Goal: Task Accomplishment & Management: Complete application form

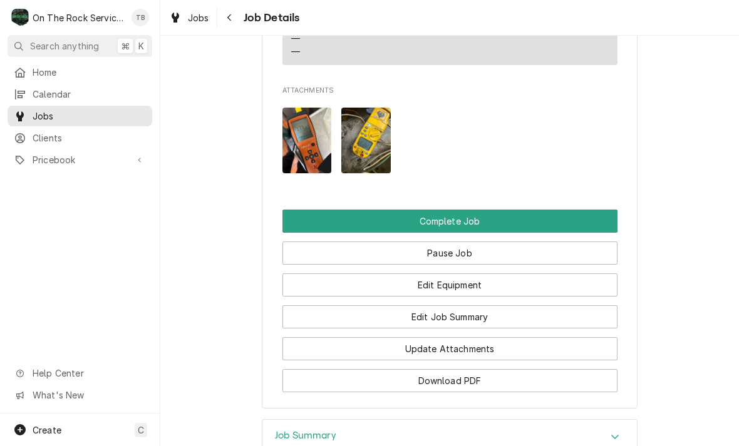
scroll to position [1437, 0]
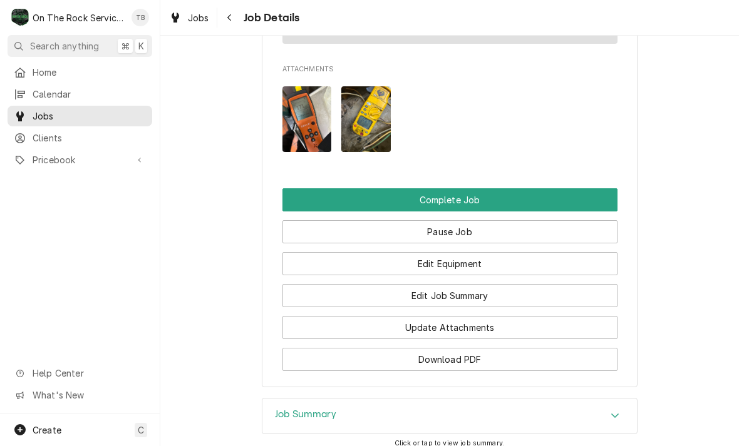
click at [503, 197] on button "Complete Job" at bounding box center [449, 199] width 335 height 23
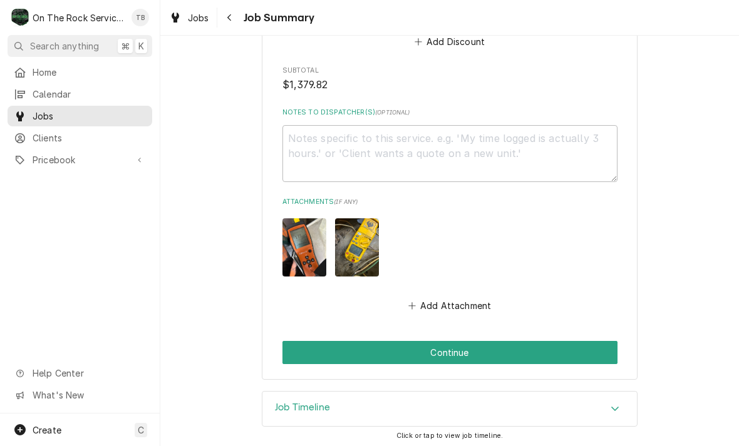
scroll to position [1500, 0]
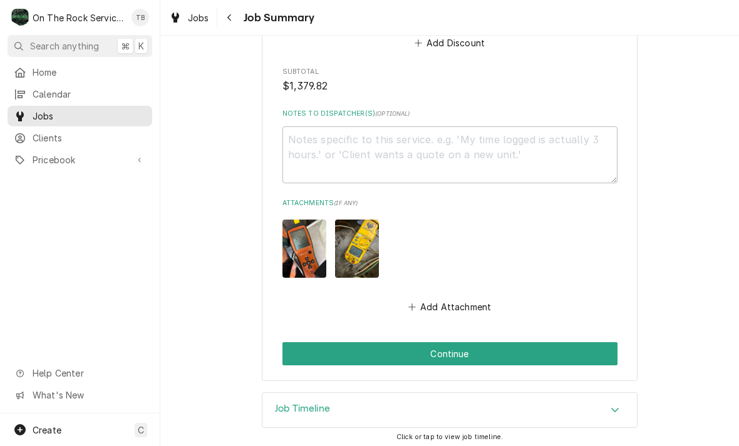
click at [574, 350] on button "Continue" at bounding box center [449, 353] width 335 height 23
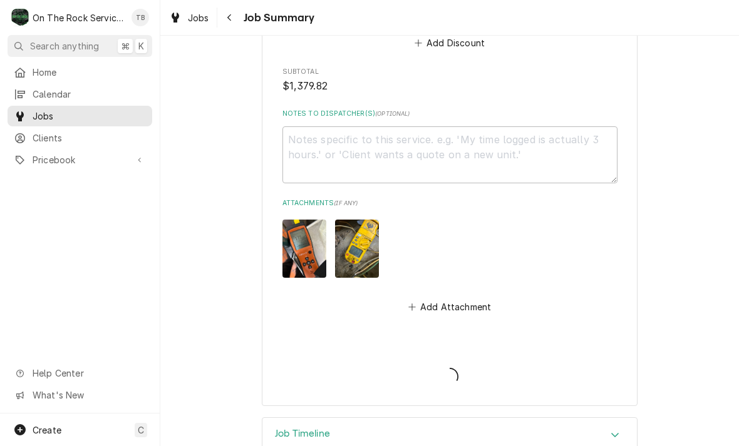
type textarea "x"
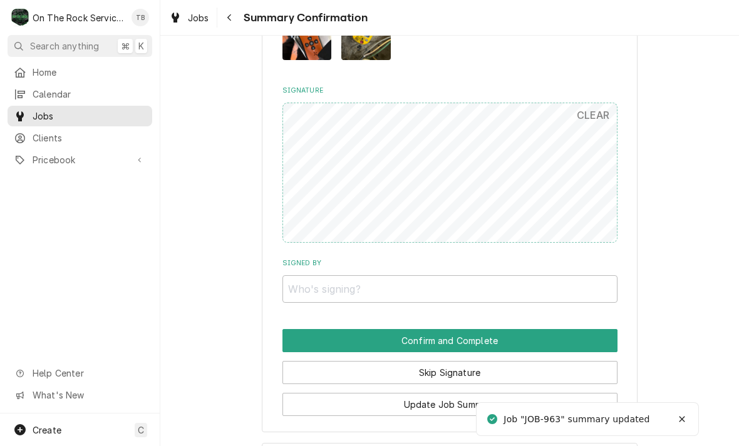
scroll to position [1343, 0]
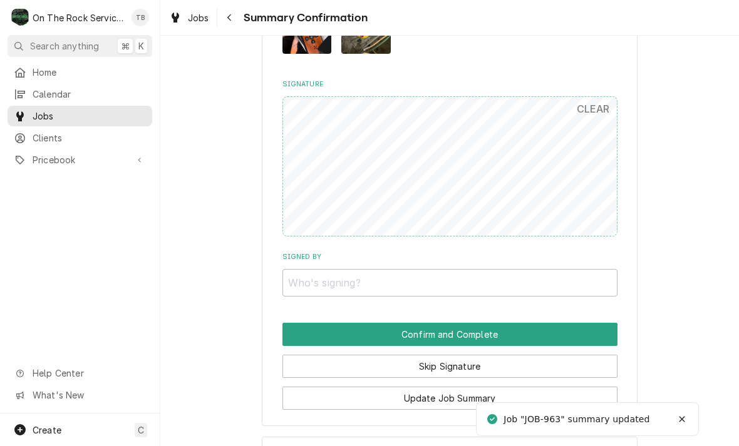
click at [528, 355] on button "Skip Signature" at bounding box center [449, 366] width 335 height 23
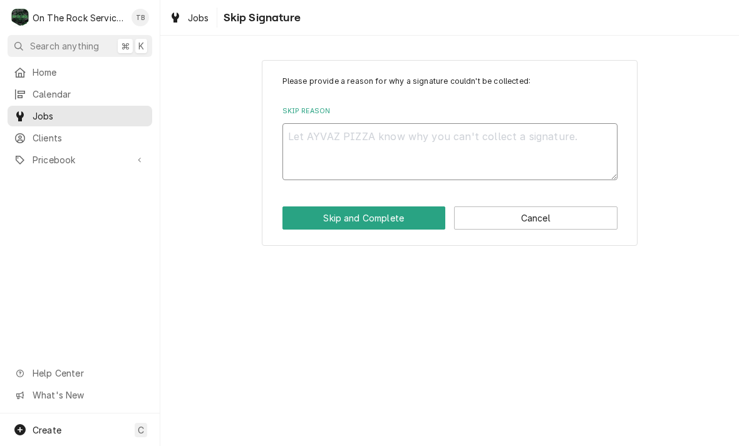
click at [354, 147] on textarea "Skip Reason" at bounding box center [449, 151] width 335 height 57
type textarea "x"
type textarea "sk"
type textarea "x"
type textarea "ski"
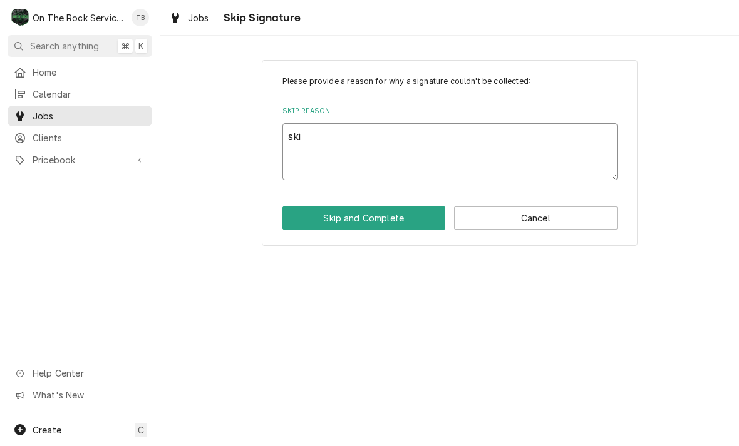
type textarea "x"
type textarea "skip"
click at [405, 222] on button "Skip and Complete" at bounding box center [363, 218] width 163 height 23
type textarea "x"
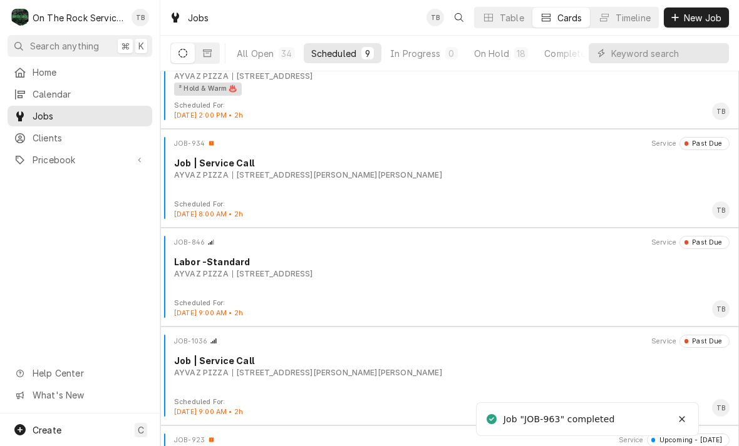
scroll to position [145, 0]
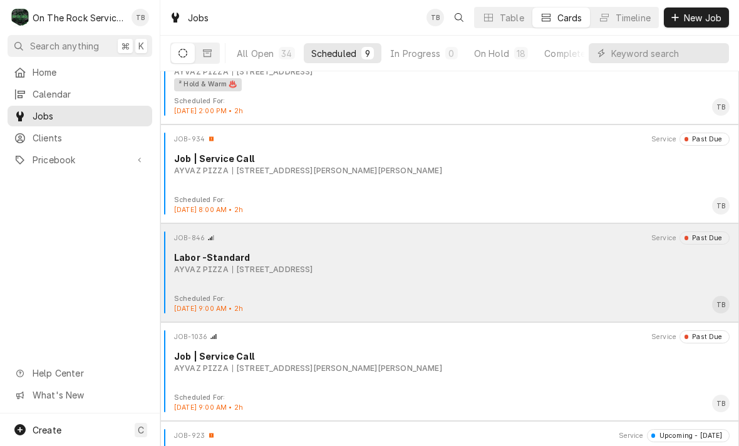
click at [313, 274] on div "585 Heard St, Elberton, GA 30635" at bounding box center [272, 269] width 81 height 11
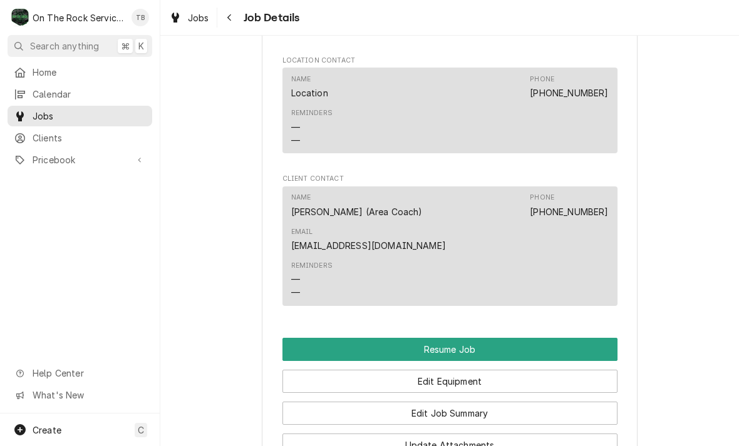
scroll to position [1176, 0]
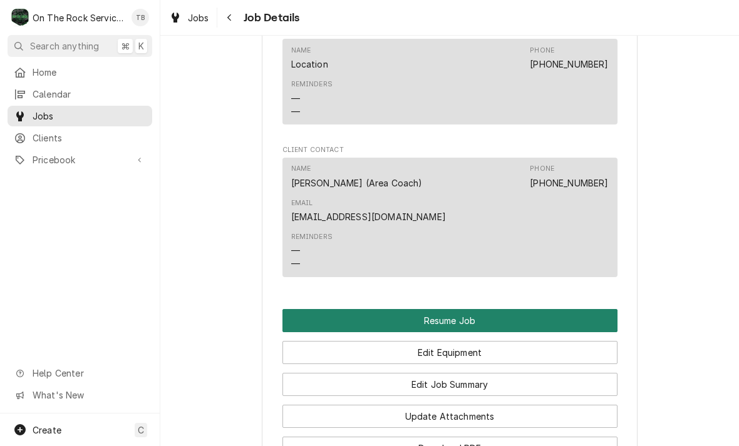
click at [481, 310] on button "Resume Job" at bounding box center [449, 320] width 335 height 23
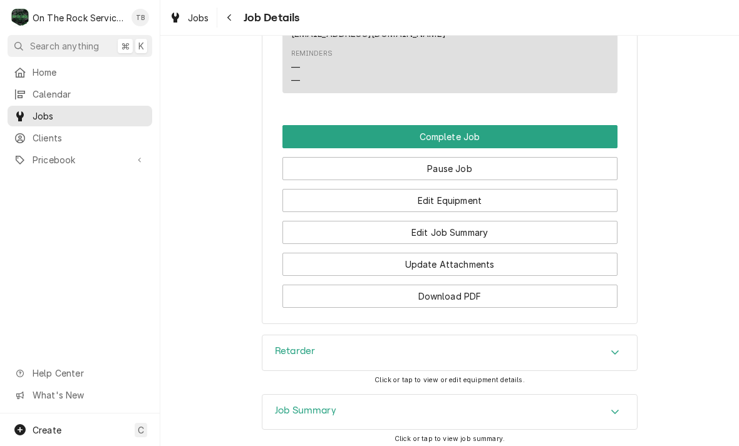
scroll to position [1323, 0]
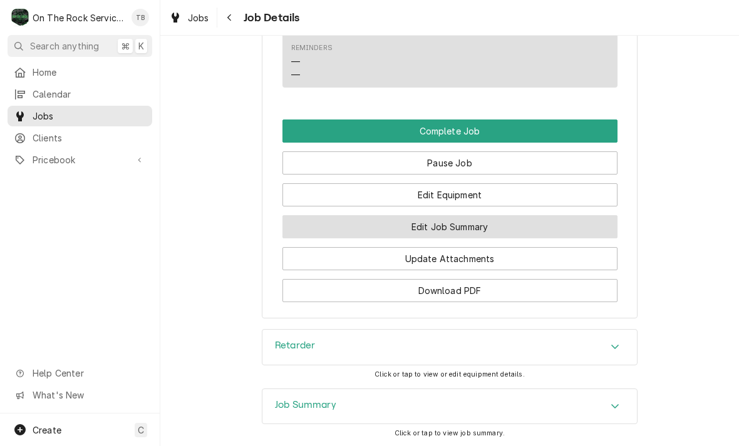
click at [478, 223] on button "Edit Job Summary" at bounding box center [449, 226] width 335 height 23
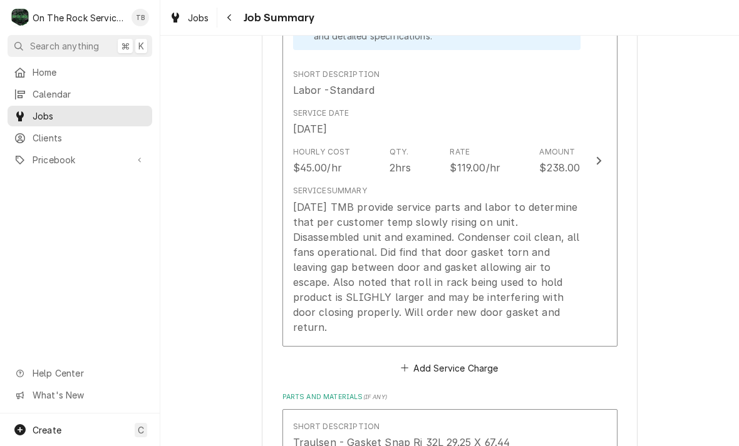
scroll to position [392, 0]
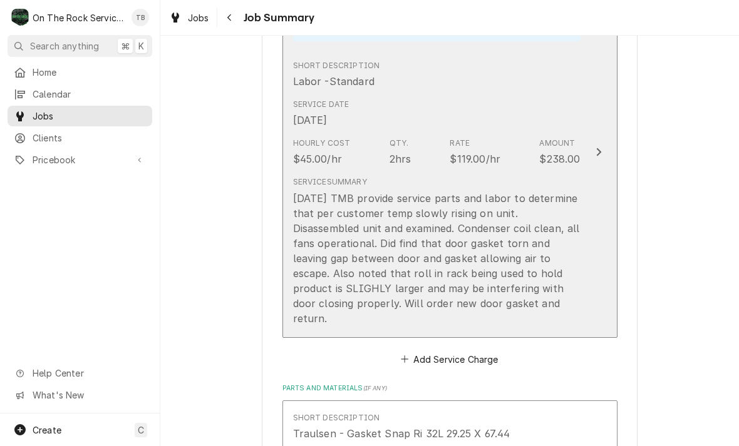
click at [569, 309] on div "Service Summary [DATE] TMB provide service parts and labor to determine that pe…" at bounding box center [436, 251] width 287 height 159
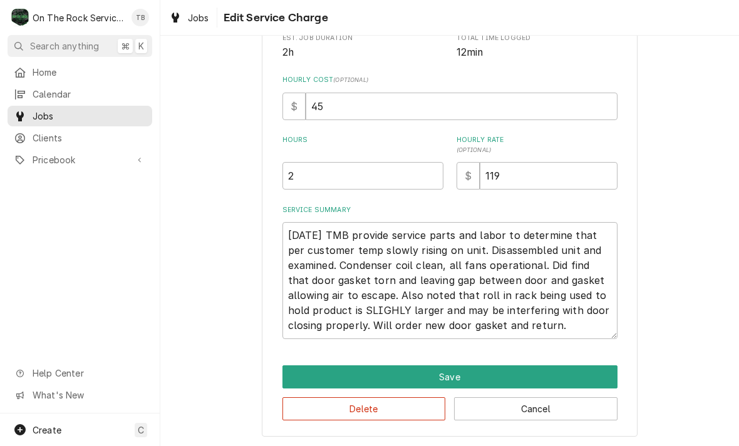
scroll to position [247, 0]
click at [577, 331] on textarea "[DATE] TMB provide service parts and labor to determine that per customer temp …" at bounding box center [449, 280] width 335 height 117
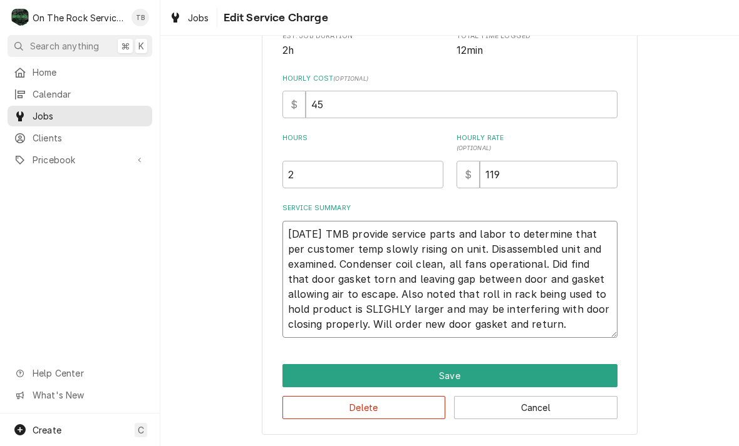
scroll to position [304, 0]
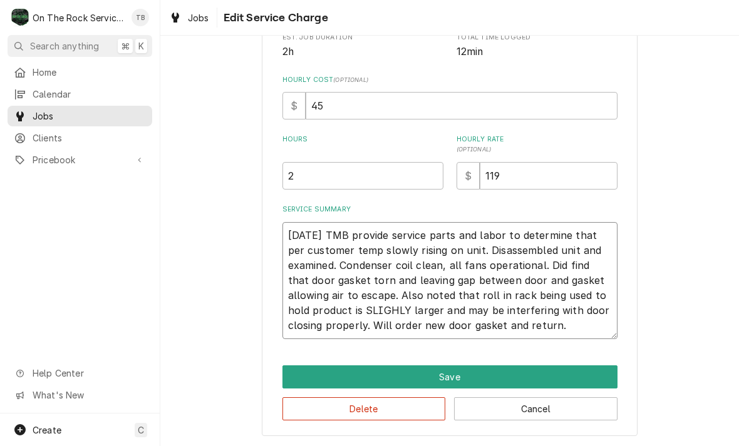
click at [577, 336] on textarea "7/10/25 TMB provide service parts and labor to determine that per customer temp…" at bounding box center [449, 280] width 335 height 117
type textarea "x"
type textarea "7/10/25 TMB provide service parts and labor to determine that per customer temp…"
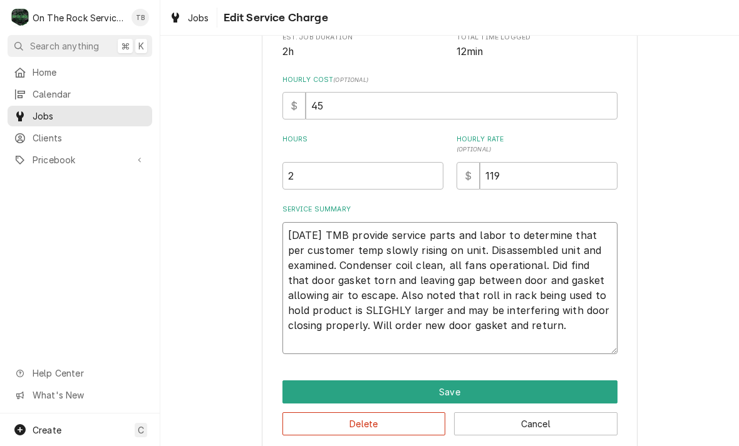
type textarea "x"
type textarea "7/10/25 TMB provide service parts and labor to determine that per customer temp…"
type textarea "x"
type textarea "7/10/25 TMB provide service parts and labor to determine that per customer temp…"
type textarea "x"
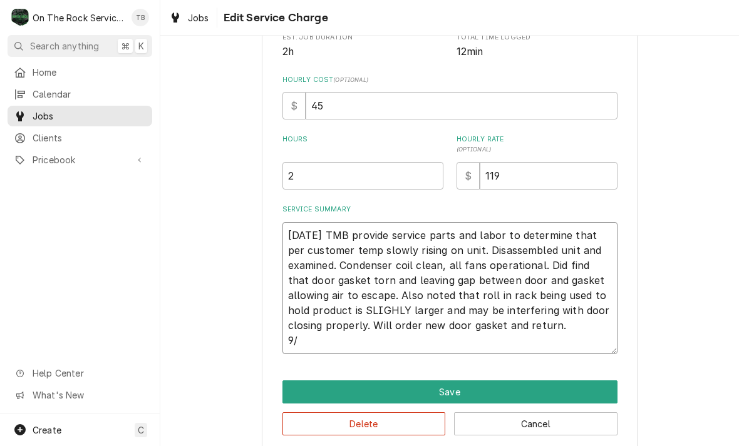
type textarea "7/10/25 TMB provide service parts and labor to determine that per customer temp…"
type textarea "x"
type textarea "7/10/25 TMB provide service parts and labor to determine that per customer temp…"
type textarea "x"
type textarea "7/10/25 TMB provide service parts and labor to determine that per customer temp…"
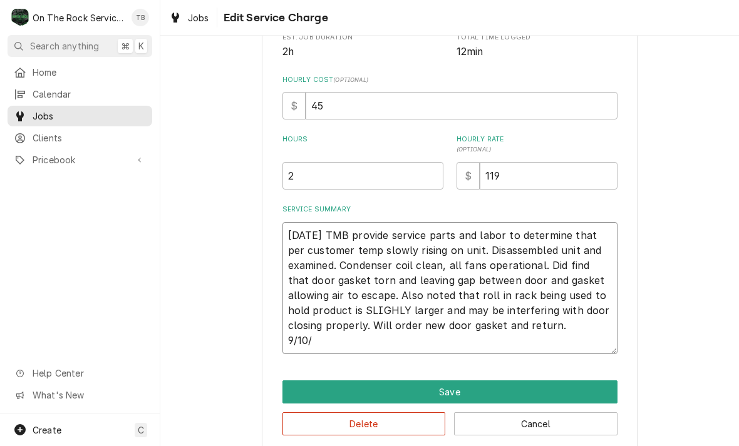
type textarea "x"
type textarea "7/10/25 TMB provide service parts and labor to determine that per customer temp…"
type textarea "x"
type textarea "7/10/25 TMB provide service parts and labor to determine that per customer temp…"
type textarea "x"
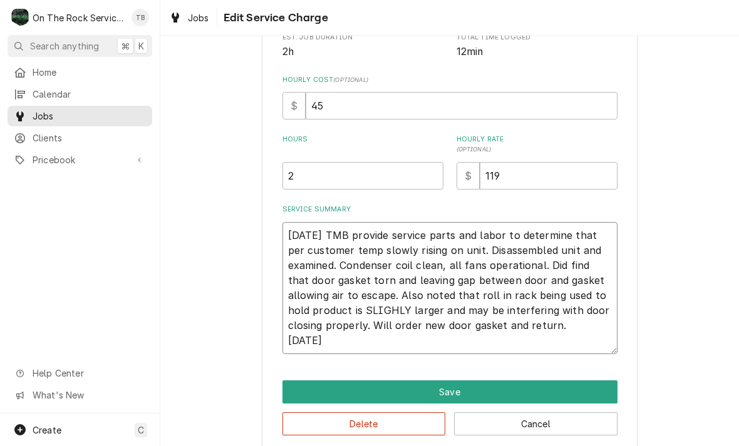
type textarea "7/10/25 TMB provide service parts and labor to determine that per customer temp…"
type textarea "x"
type textarea "7/10/25 TMB provide service parts and labor to determine that per customer temp…"
type textarea "x"
type textarea "7/10/25 TMB provide service parts and labor to determine that per customer temp…"
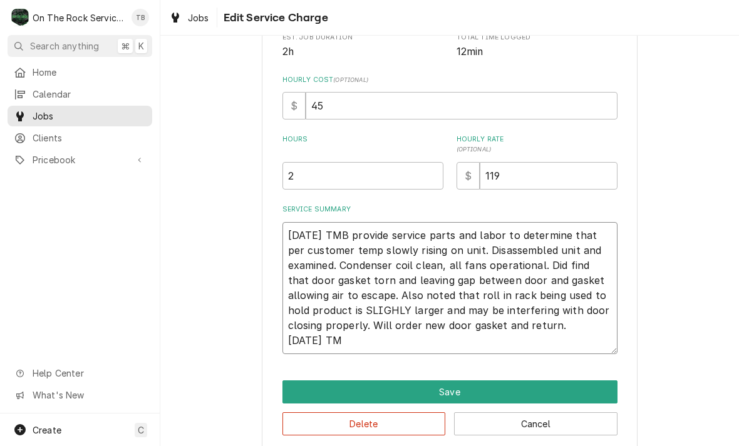
type textarea "x"
type textarea "7/10/25 TMB provide service parts and labor to determine that per customer temp…"
type textarea "x"
type textarea "7/10/25 TMB provide service parts and labor to determine that per customer temp…"
type textarea "x"
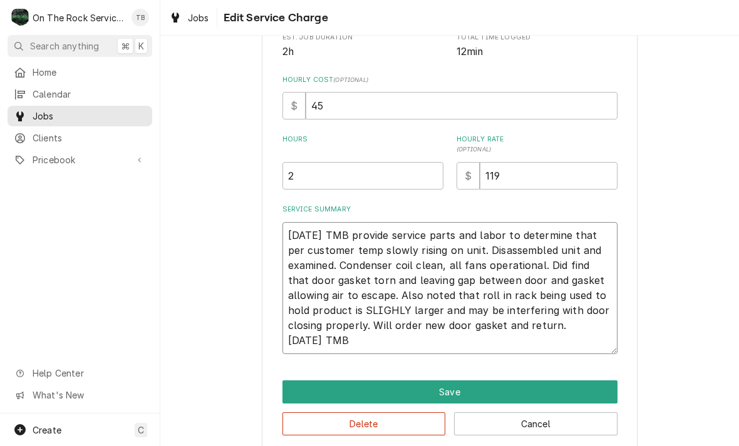
type textarea "7/10/25 TMB provide service parts and labor to determine that per customer temp…"
type textarea "x"
type textarea "7/10/25 TMB provide service parts and labor to determine that per customer temp…"
type textarea "x"
type textarea "7/10/25 TMB provide service parts and labor to determine that per customer temp…"
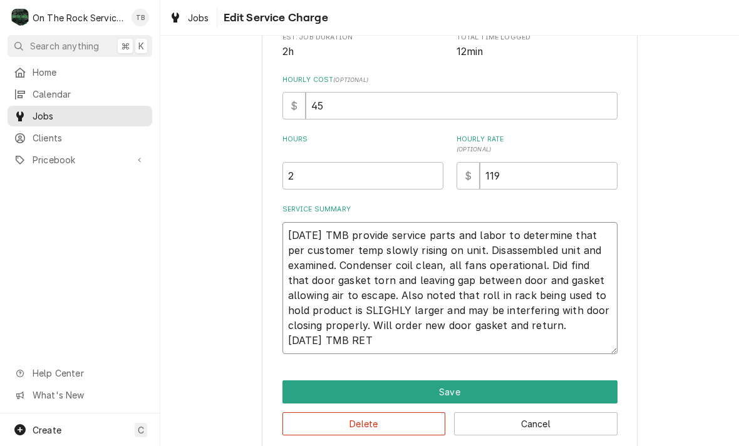
type textarea "x"
type textarea "7/10/25 TMB provide service parts and labor to determine that per customer temp…"
type textarea "x"
type textarea "7/10/25 TMB provide service parts and labor to determine that per customer temp…"
type textarea "x"
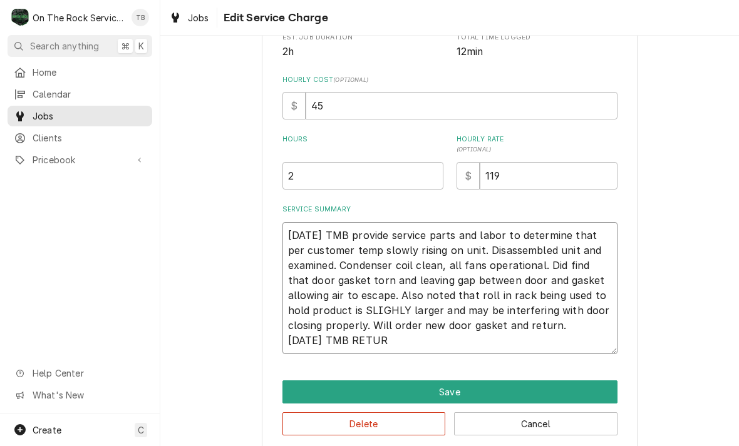
type textarea "7/10/25 TMB provide service parts and labor to determine that per customer temp…"
type textarea "x"
type textarea "7/10/25 TMB provide service parts and labor to determine that per customer temp…"
type textarea "x"
type textarea "7/10/25 TMB provide service parts and labor to determine that per customer temp…"
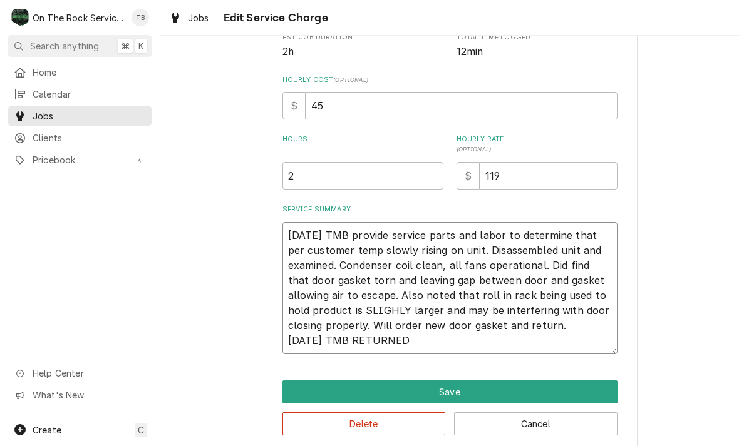
type textarea "x"
type textarea "7/10/25 TMB provide service parts and labor to determine that per customer temp…"
type textarea "x"
type textarea "7/10/25 TMB provide service parts and labor to determine that per customer temp…"
type textarea "x"
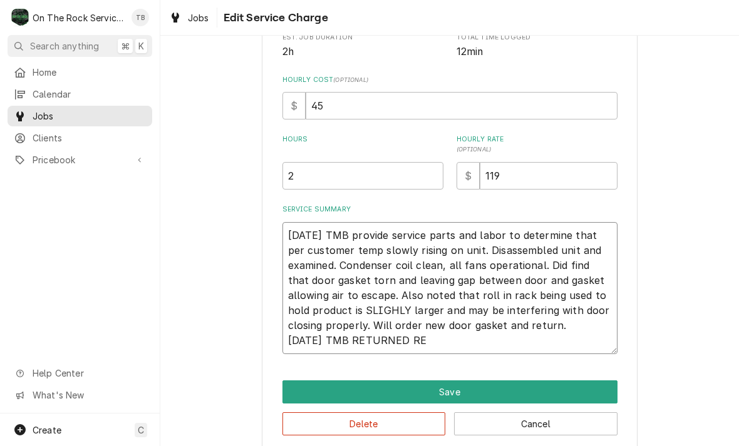
type textarea "7/10/25 TMB provide service parts and labor to determine that per customer temp…"
type textarea "x"
type textarea "7/10/25 TMB provide service parts and labor to determine that per customer temp…"
type textarea "x"
type textarea "7/10/25 TMB provide service parts and labor to determine that per customer temp…"
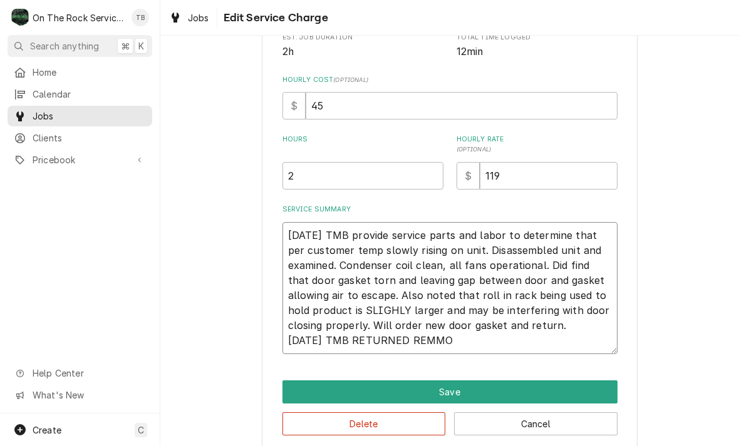
type textarea "x"
type textarea "7/10/25 TMB provide service parts and labor to determine that per customer temp…"
type textarea "x"
type textarea "7/10/25 TMB provide service parts and labor to determine that per customer temp…"
type textarea "x"
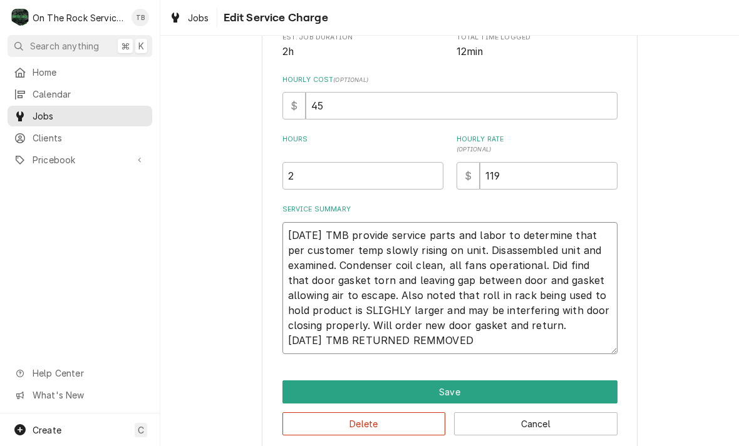
type textarea "7/10/25 TMB provide service parts and labor to determine that per customer temp…"
type textarea "x"
type textarea "7/10/25 TMB provide service parts and labor to determine that per customer temp…"
type textarea "x"
type textarea "7/10/25 TMB provide service parts and labor to determine that per customer temp…"
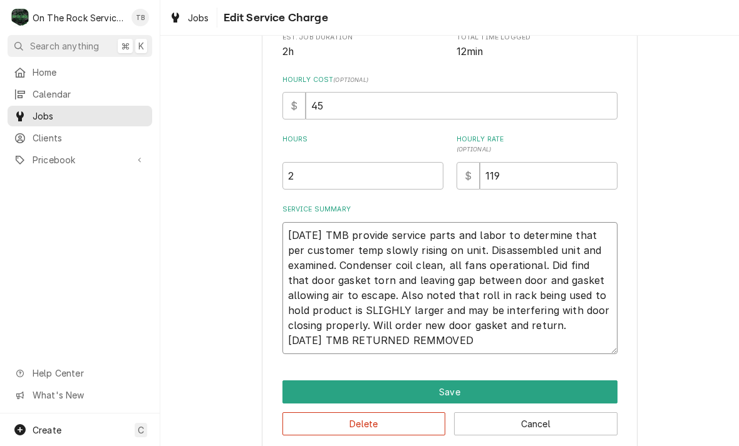
type textarea "x"
type textarea "7/10/25 TMB provide service parts and labor to determine that per customer temp…"
type textarea "x"
type textarea "7/10/25 TMB provide service parts and labor to determine that per customer temp…"
type textarea "x"
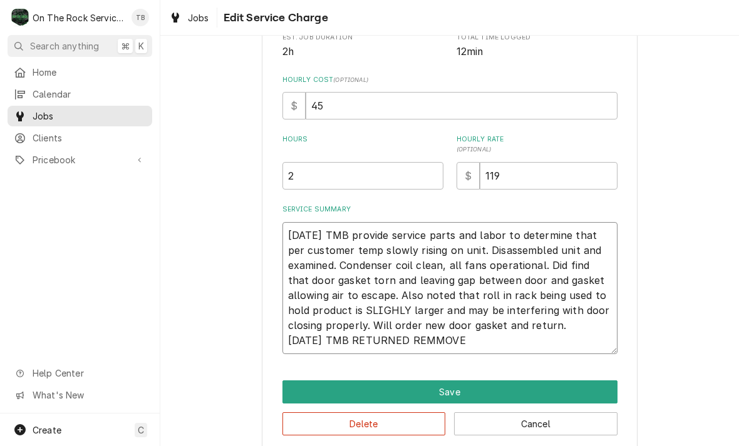
type textarea "7/10/25 TMB provide service parts and labor to determine that per customer temp…"
type textarea "x"
type textarea "7/10/25 TMB provide service parts and labor to determine that per customer temp…"
type textarea "x"
type textarea "7/10/25 TMB provide service parts and labor to determine that per customer temp…"
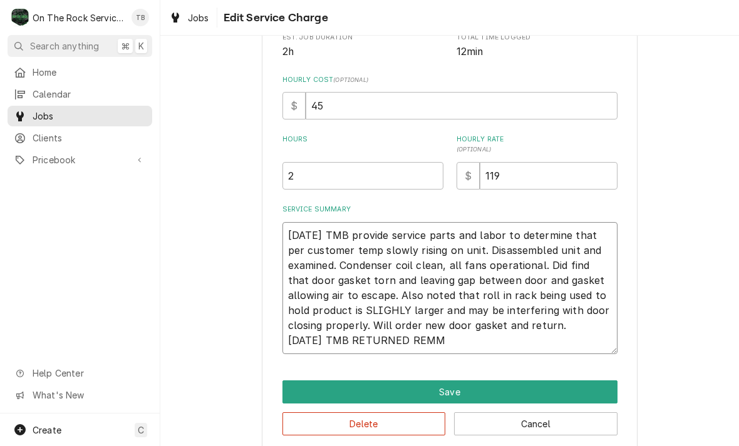
type textarea "x"
type textarea "7/10/25 TMB provide service parts and labor to determine that per customer temp…"
type textarea "x"
type textarea "7/10/25 TMB provide service parts and labor to determine that per customer temp…"
type textarea "x"
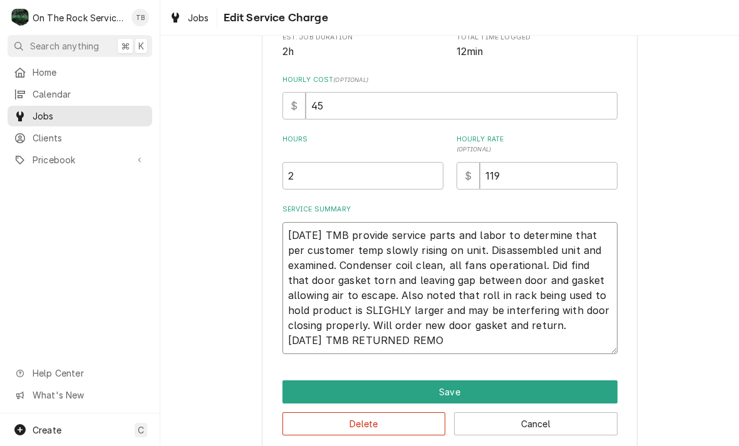
type textarea "7/10/25 TMB provide service parts and labor to determine that per customer temp…"
type textarea "x"
type textarea "7/10/25 TMB provide service parts and labor to determine that per customer temp…"
type textarea "x"
type textarea "7/10/25 TMB provide service parts and labor to determine that per customer temp…"
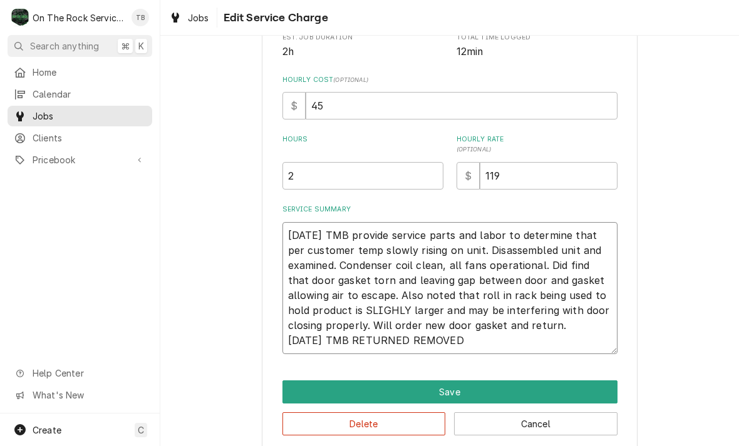
type textarea "x"
type textarea "7/10/25 TMB provide service parts and labor to determine that per customer temp…"
type textarea "x"
type textarea "7/10/25 TMB provide service parts and labor to determine that per customer temp…"
type textarea "x"
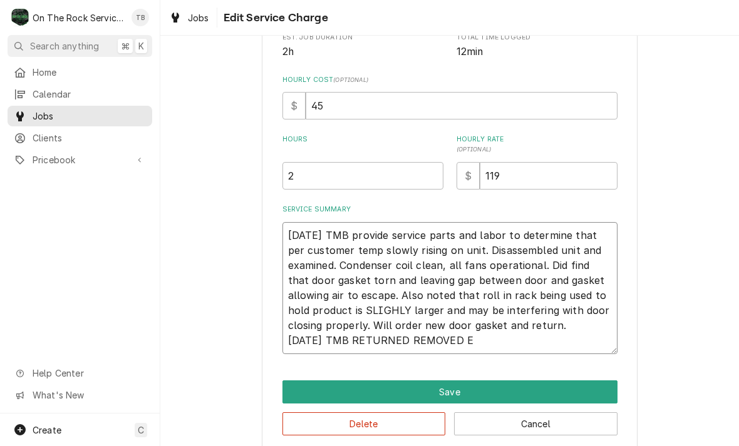
type textarea "7/10/25 TMB provide service parts and labor to determine that per customer temp…"
type textarea "x"
type textarea "7/10/25 TMB provide service parts and labor to determine that per customer temp…"
type textarea "x"
type textarea "7/10/25 TMB provide service parts and labor to determine that per customer temp…"
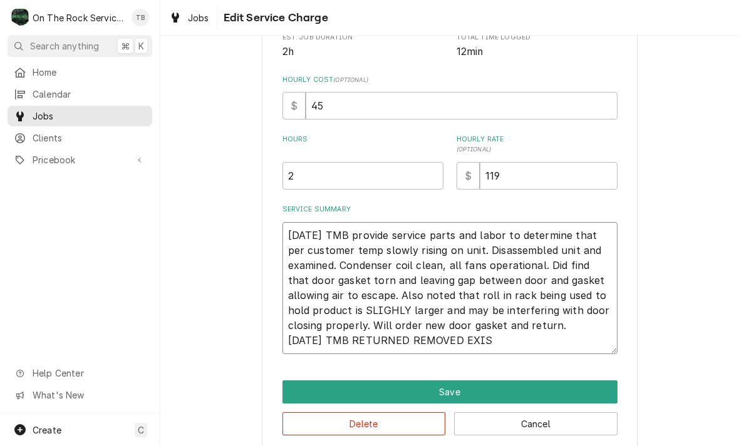
type textarea "x"
type textarea "7/10/25 TMB provide service parts and labor to determine that per customer temp…"
type textarea "x"
type textarea "7/10/25 TMB provide service parts and labor to determine that per customer temp…"
type textarea "x"
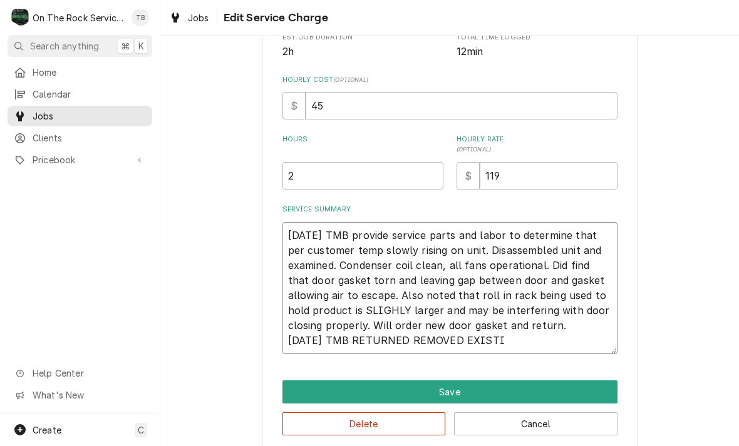
type textarea "7/10/25 TMB provide service parts and labor to determine that per customer temp…"
type textarea "x"
type textarea "7/10/25 TMB provide service parts and labor to determine that per customer temp…"
type textarea "x"
type textarea "7/10/25 TMB provide service parts and labor to determine that per customer temp…"
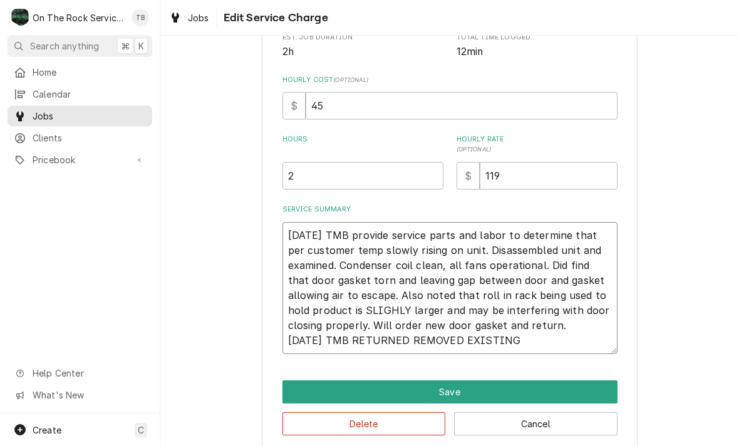
type textarea "x"
type textarea "7/10/25 TMB provide service parts and labor to determine that per customer temp…"
type textarea "x"
type textarea "7/10/25 TMB provide service parts and labor to determine that per customer temp…"
type textarea "x"
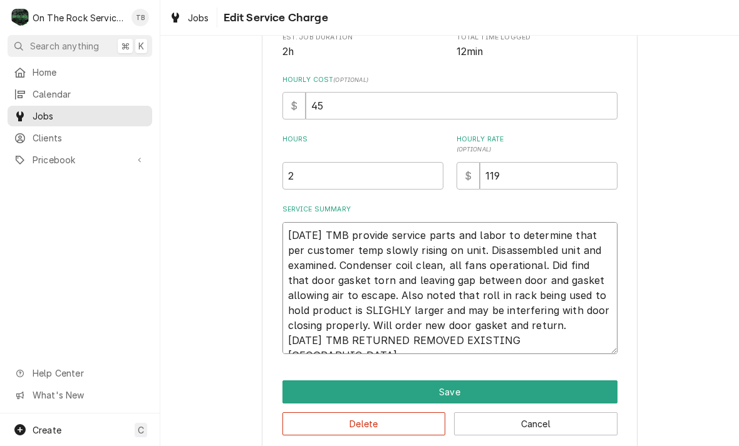
type textarea "7/10/25 TMB provide service parts and labor to determine that per customer temp…"
type textarea "x"
type textarea "7/10/25 TMB provide service parts and labor to determine that per customer temp…"
type textarea "x"
type textarea "7/10/25 TMB provide service parts and labor to determine that per customer temp…"
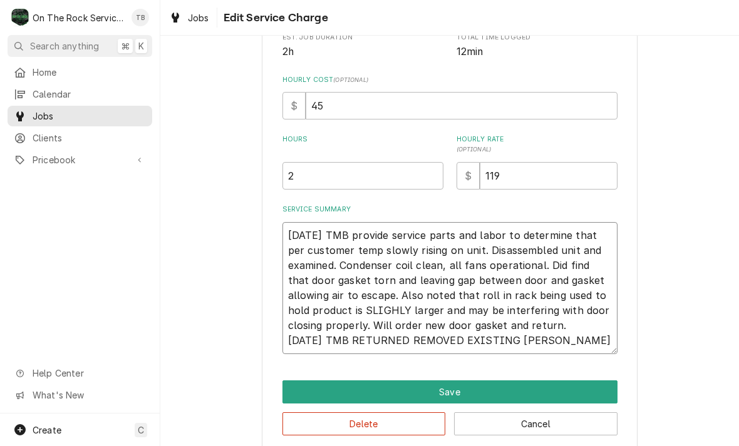
type textarea "x"
type textarea "7/10/25 TMB provide service parts and labor to determine that per customer temp…"
type textarea "x"
type textarea "7/10/25 TMB provide service parts and labor to determine that per customer temp…"
type textarea "x"
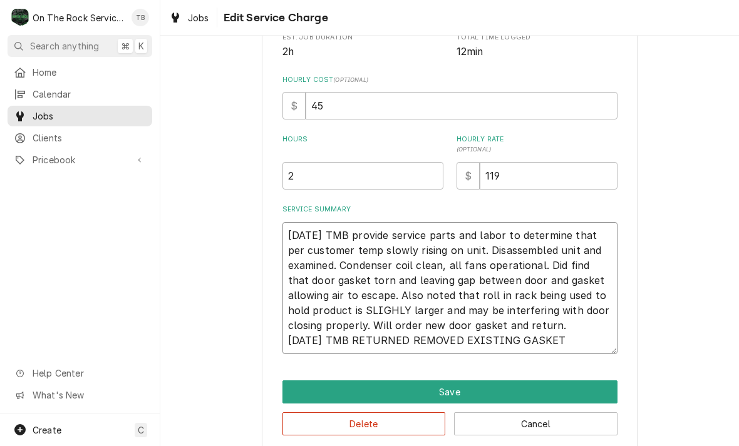
type textarea "7/10/25 TMB provide service parts and labor to determine that per customer temp…"
type textarea "x"
type textarea "7/10/25 TMB provide service parts and labor to determine that per customer temp…"
type textarea "x"
type textarea "7/10/25 TMB provide service parts and labor to determine that per customer temp…"
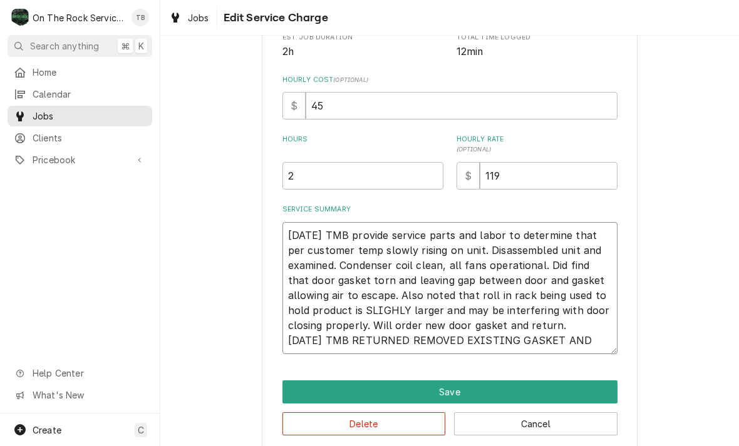
type textarea "x"
type textarea "7/10/25 TMB provide service parts and labor to determine that per customer temp…"
type textarea "x"
type textarea "7/10/25 TMB provide service parts and labor to determine that per customer temp…"
type textarea "x"
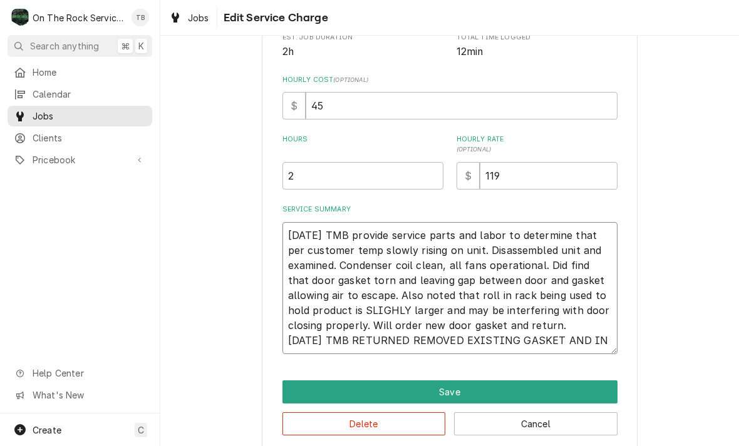
type textarea "7/10/25 TMB provide service parts and labor to determine that per customer temp…"
type textarea "x"
type textarea "7/10/25 TMB provide service parts and labor to determine that per customer temp…"
type textarea "x"
type textarea "7/10/25 TMB provide service parts and labor to determine that per customer temp…"
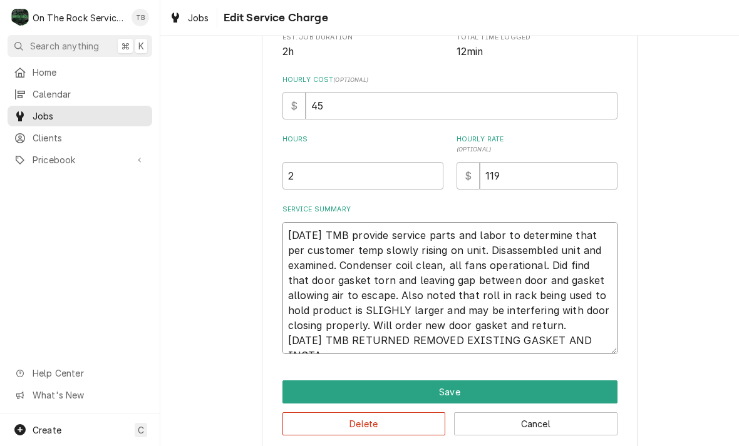
type textarea "x"
type textarea "7/10/25 TMB provide service parts and labor to determine that per customer temp…"
type textarea "x"
type textarea "7/10/25 TMB provide service parts and labor to determine that per customer temp…"
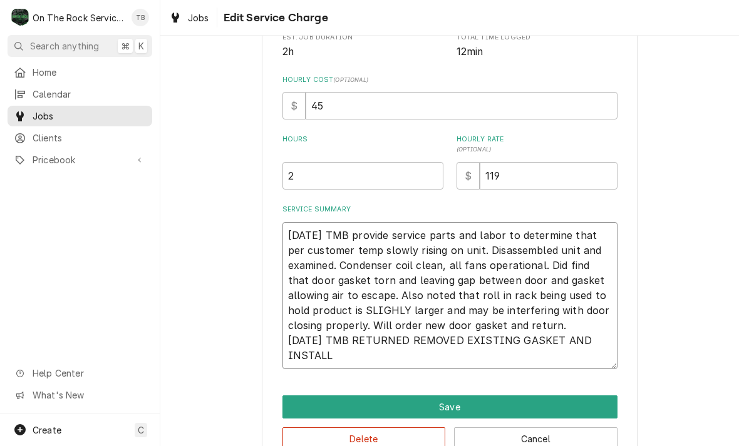
type textarea "x"
type textarea "7/10/25 TMB provide service parts and labor to determine that per customer temp…"
type textarea "x"
type textarea "7/10/25 TMB provide service parts and labor to determine that per customer temp…"
type textarea "x"
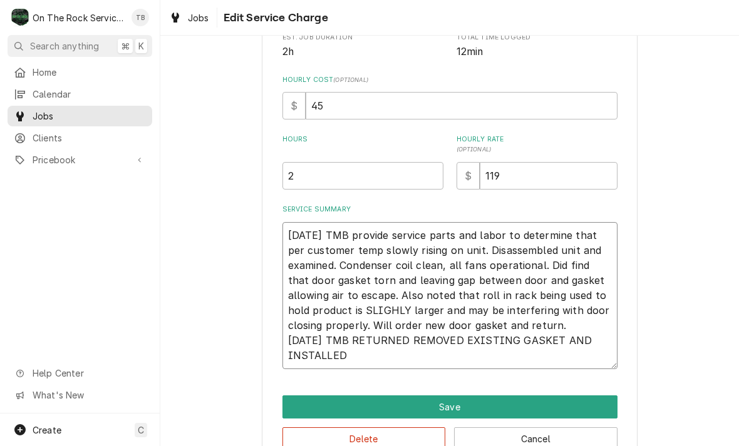
type textarea "7/10/25 TMB provide service parts and labor to determine that per customer temp…"
type textarea "x"
type textarea "7/10/25 TMB provide service parts and labor to determine that per customer temp…"
type textarea "x"
type textarea "7/10/25 TMB provide service parts and labor to determine that per customer temp…"
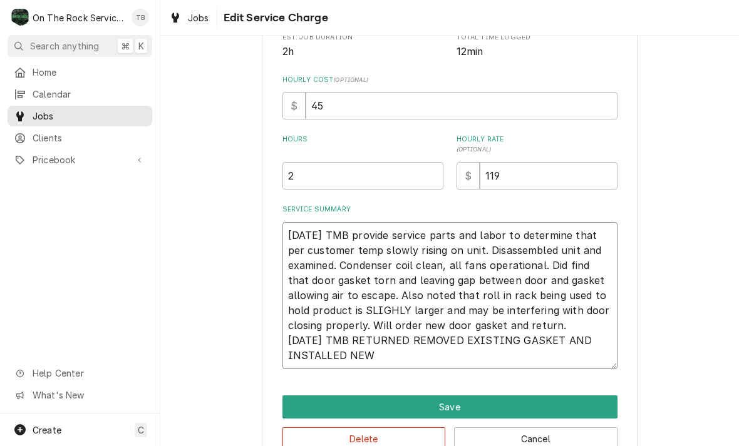
type textarea "x"
type textarea "7/10/25 TMB provide service parts and labor to determine that per customer temp…"
type textarea "x"
type textarea "7/10/25 TMB provide service parts and labor to determine that per customer temp…"
type textarea "x"
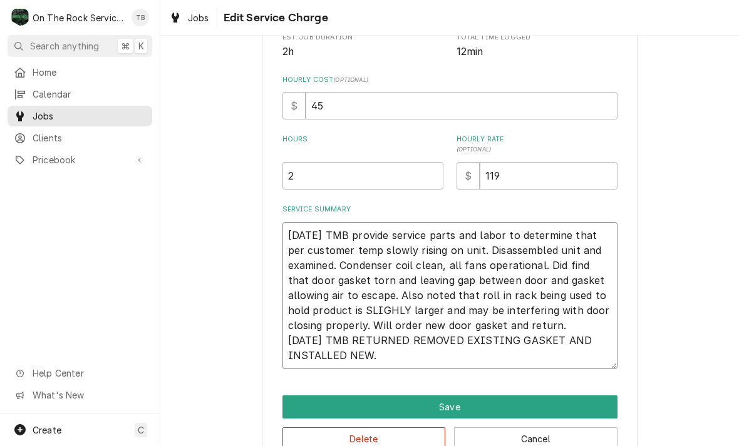
type textarea "7/10/25 TMB provide service parts and labor to determine that per customer temp…"
type textarea "x"
type textarea "7/10/25 TMB provide service parts and labor to determine that per customer temp…"
type textarea "x"
type textarea "7/10/25 TMB provide service parts and labor to determine that per customer temp…"
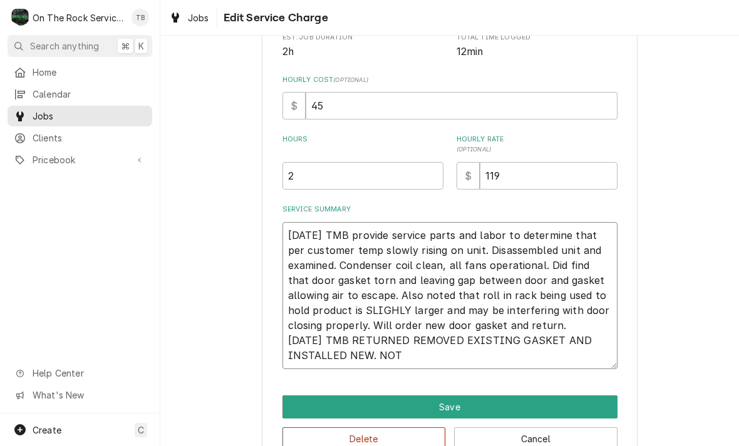
type textarea "x"
type textarea "7/10/25 TMB provide service parts and labor to determine that per customer temp…"
type textarea "x"
type textarea "7/10/25 TMB provide service parts and labor to determine that per customer temp…"
type textarea "x"
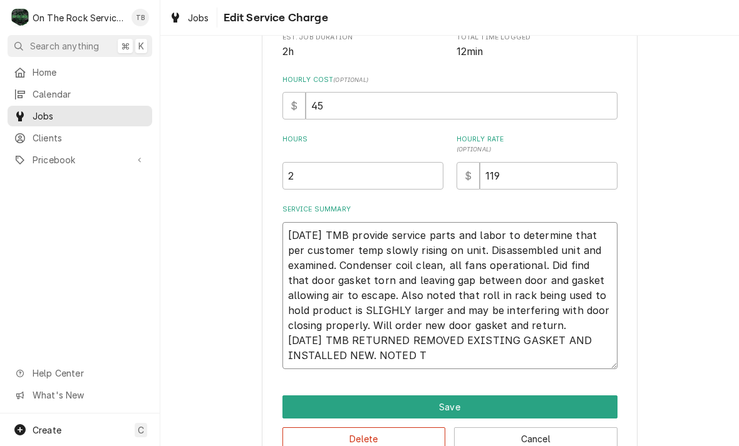
type textarea "7/10/25 TMB provide service parts and labor to determine that per customer temp…"
type textarea "x"
type textarea "7/10/25 TMB provide service parts and labor to determine that per customer temp…"
type textarea "x"
type textarea "7/10/25 TMB provide service parts and labor to determine that per customer temp…"
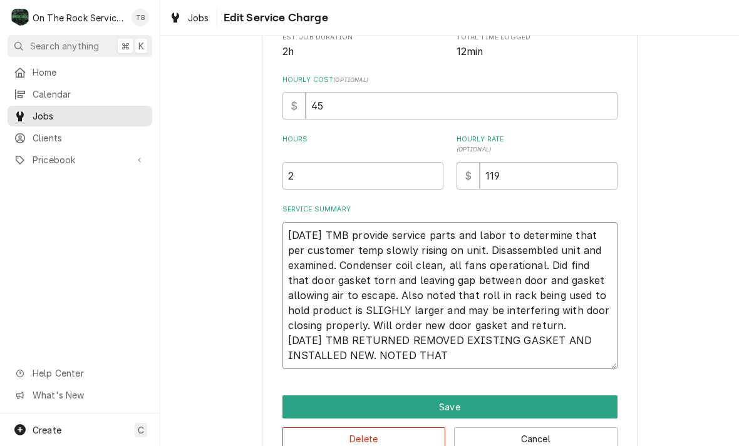
type textarea "x"
type textarea "7/10/25 TMB provide service parts and labor to determine that per customer temp…"
type textarea "x"
type textarea "7/10/25 TMB provide service parts and labor to determine that per customer temp…"
type textarea "x"
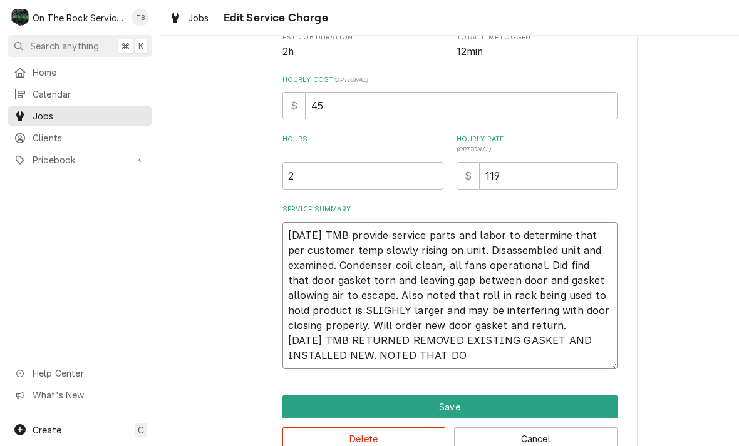
type textarea "7/10/25 TMB provide service parts and labor to determine that per customer temp…"
type textarea "x"
type textarea "7/10/25 TMB provide service parts and labor to determine that per customer temp…"
type textarea "x"
type textarea "7/10/25 TMB provide service parts and labor to determine that per customer temp…"
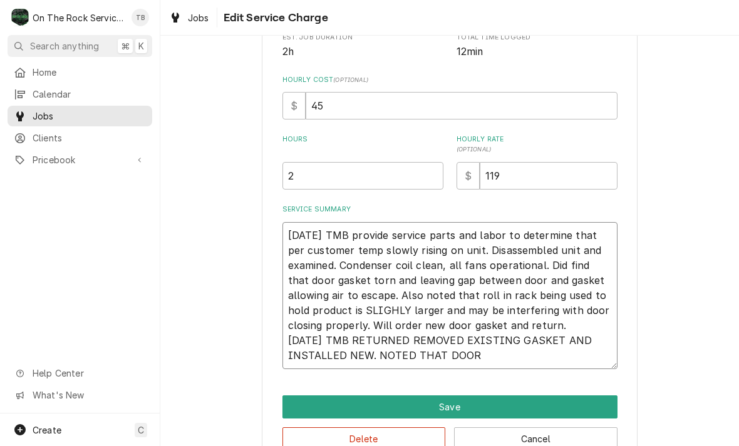
type textarea "x"
type textarea "7/10/25 TMB provide service parts and labor to determine that per customer temp…"
type textarea "x"
type textarea "7/10/25 TMB provide service parts and labor to determine that per customer temp…"
type textarea "x"
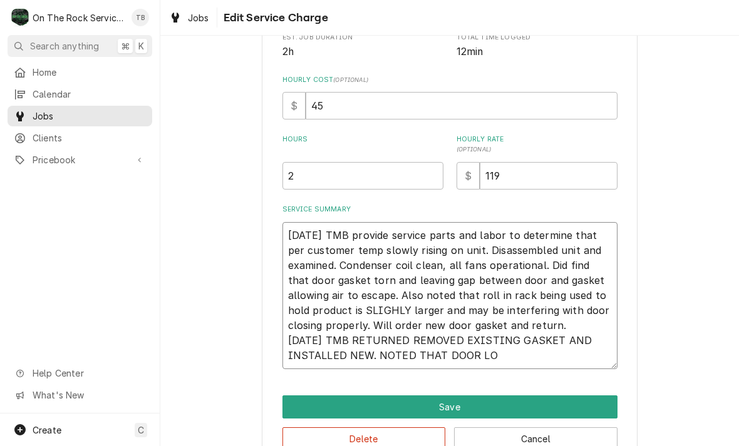
type textarea "7/10/25 TMB provide service parts and labor to determine that per customer temp…"
type textarea "x"
type textarea "7/10/25 TMB provide service parts and labor to determine that per customer temp…"
type textarea "x"
type textarea "7/10/25 TMB provide service parts and labor to determine that per customer temp…"
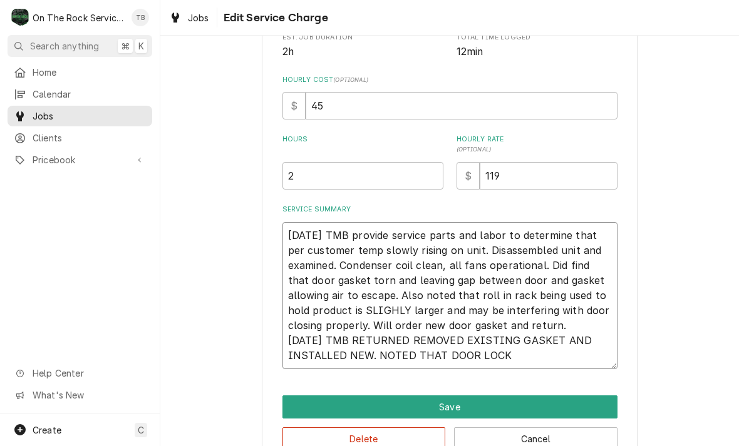
type textarea "x"
type textarea "7/10/25 TMB provide service parts and labor to determine that per customer temp…"
type textarea "x"
type textarea "7/10/25 TMB provide service parts and labor to determine that per customer temp…"
type textarea "x"
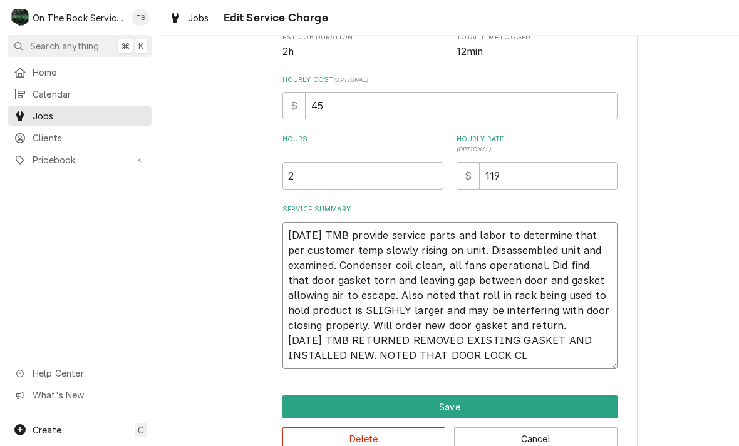
type textarea "7/10/25 TMB provide service parts and labor to determine that per customer temp…"
type textarea "x"
type textarea "7/10/25 TMB provide service parts and labor to determine that per customer temp…"
type textarea "x"
type textarea "7/10/25 TMB provide service parts and labor to determine that per customer temp…"
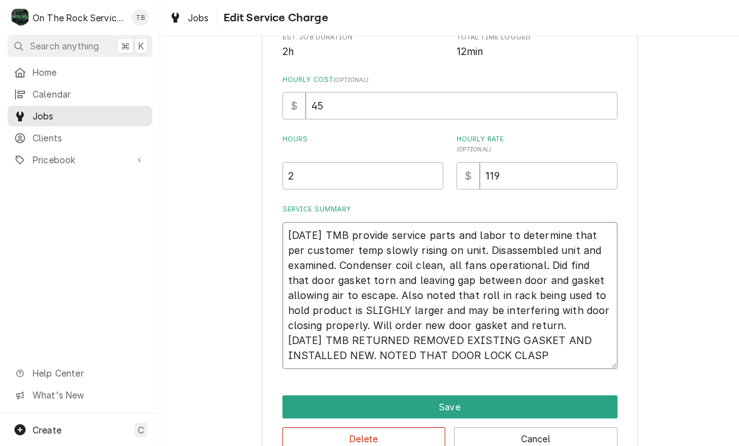
type textarea "x"
type textarea "7/10/25 TMB provide service parts and labor to determine that per customer temp…"
type textarea "x"
type textarea "7/10/25 TMB provide service parts and labor to determine that per customer temp…"
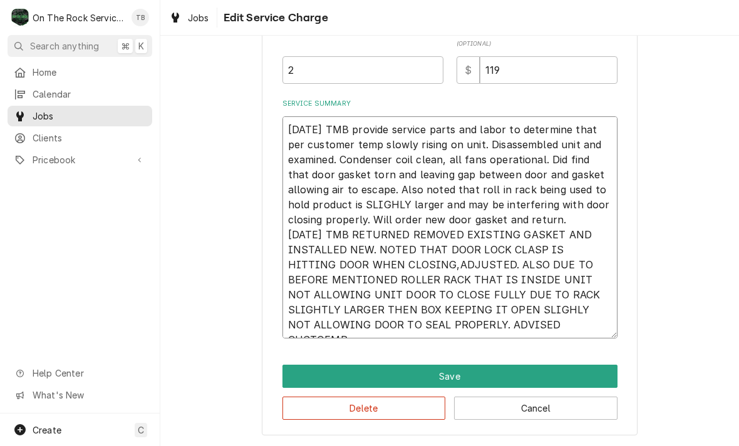
scroll to position [409, 0]
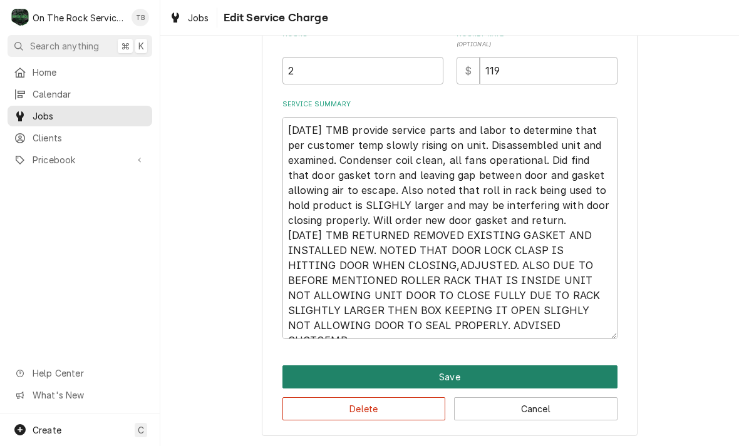
click at [454, 374] on button "Save" at bounding box center [449, 377] width 335 height 23
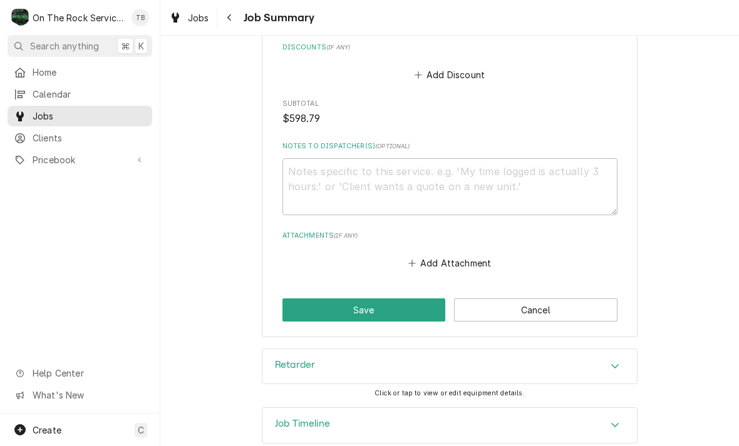
scroll to position [1298, 0]
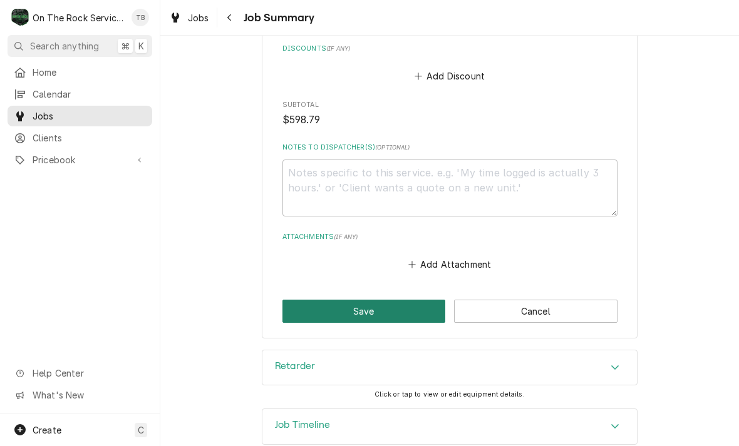
click at [374, 300] on button "Save" at bounding box center [363, 311] width 163 height 23
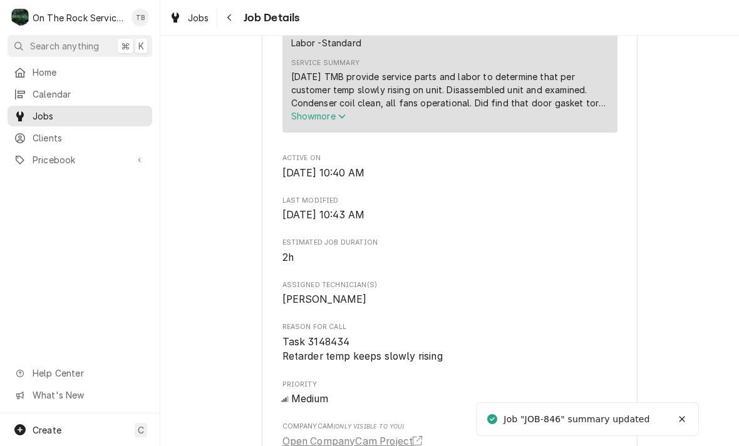
scroll to position [511, 0]
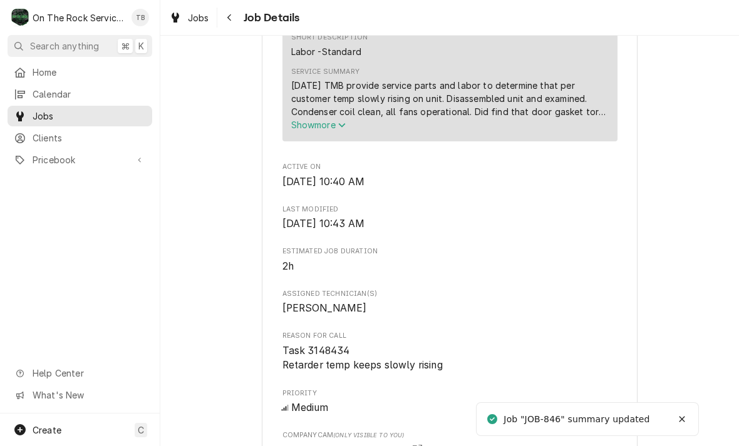
click at [342, 130] on span "Show more" at bounding box center [318, 125] width 55 height 11
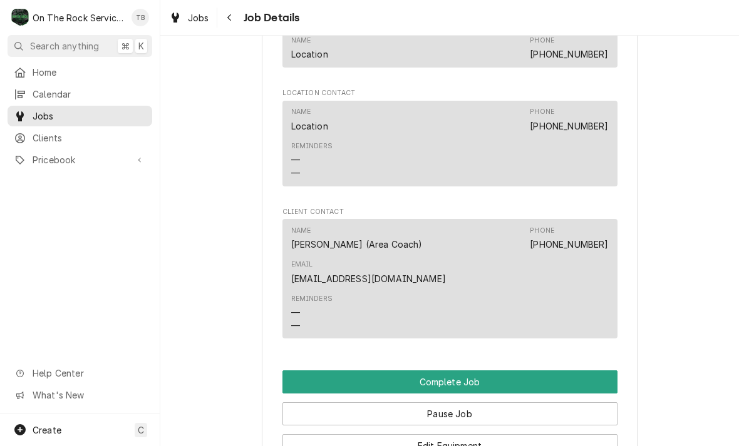
scroll to position [1276, 0]
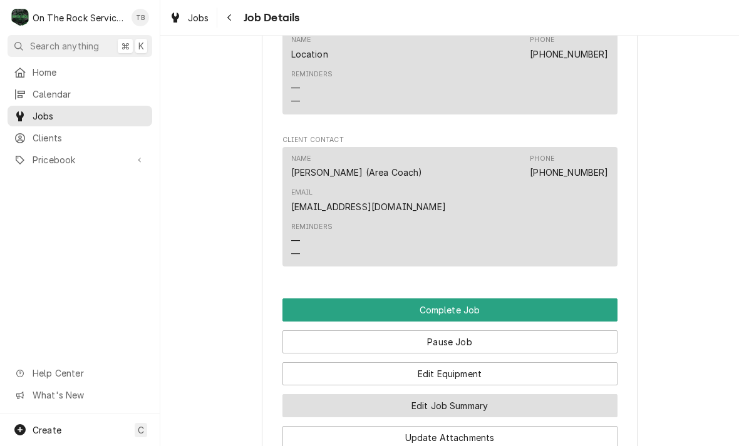
click at [485, 404] on button "Edit Job Summary" at bounding box center [449, 405] width 335 height 23
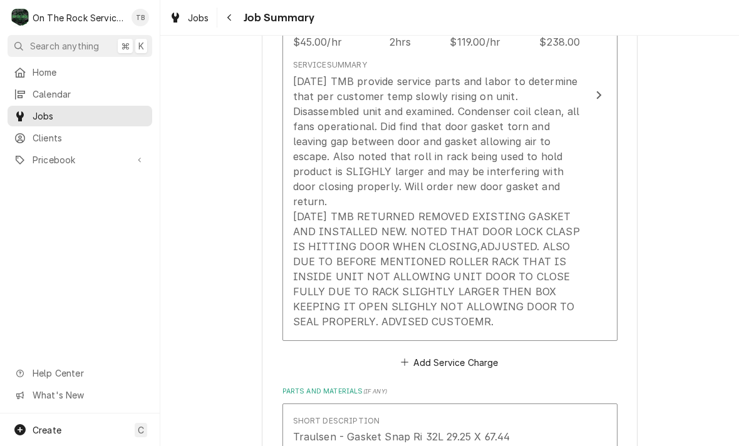
scroll to position [538, 0]
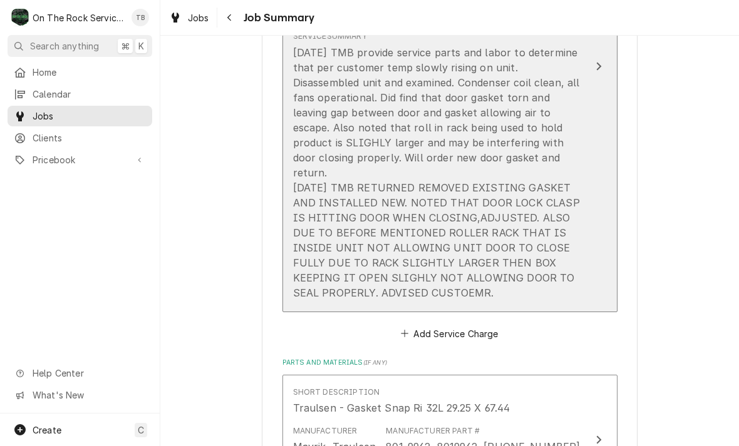
click at [500, 280] on div "[DATE] TMB provide service parts and labor to determine that per customer temp …" at bounding box center [436, 172] width 287 height 255
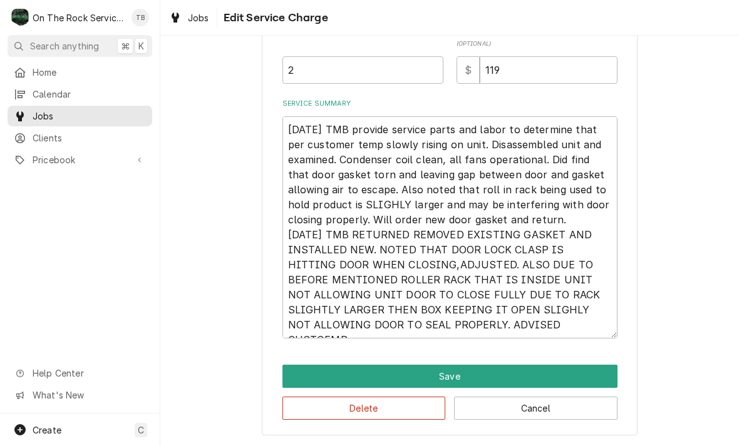
scroll to position [409, 0]
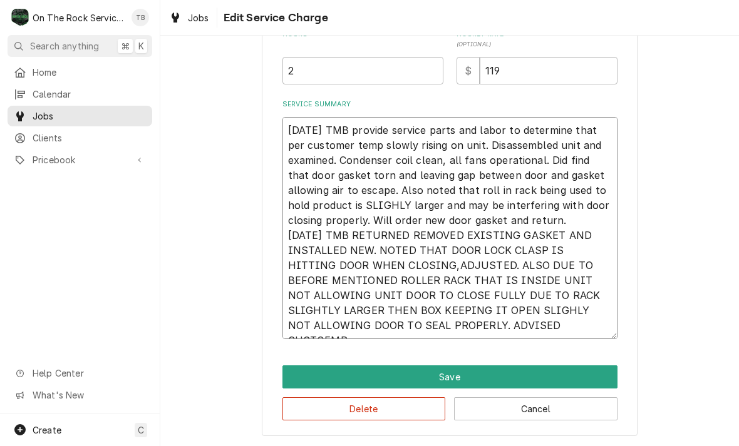
click at [598, 327] on textarea "7/10/25 TMB provide service parts and labor to determine that per customer temp…" at bounding box center [449, 228] width 335 height 222
type textarea "x"
type textarea "7/10/25 TMB provide service parts and labor to determine that per customer temp…"
type textarea "x"
type textarea "7/10/25 TMB provide service parts and labor to determine that per customer temp…"
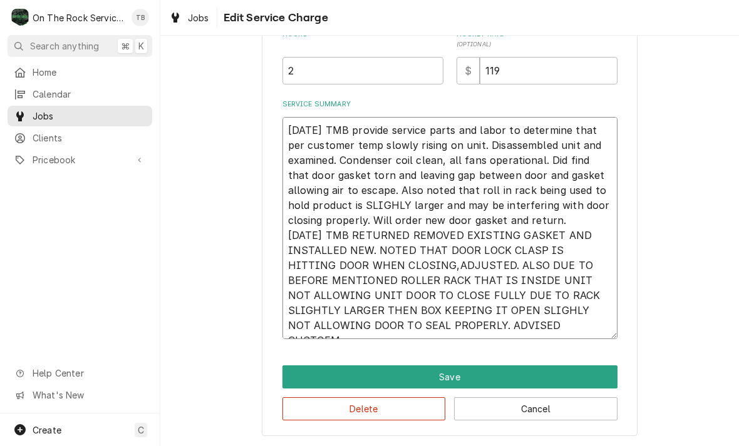
type textarea "x"
type textarea "7/10/25 TMB provide service parts and labor to determine that per customer temp…"
type textarea "x"
type textarea "7/10/25 TMB provide service parts and labor to determine that per customer temp…"
type textarea "x"
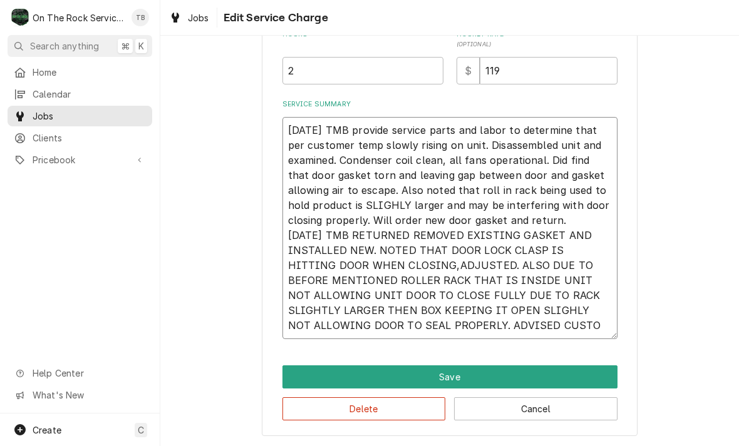
type textarea "7/10/25 TMB provide service parts and labor to determine that per customer temp…"
type textarea "x"
type textarea "7/10/25 TMB provide service parts and labor to determine that per customer temp…"
type textarea "x"
type textarea "7/10/25 TMB provide service parts and labor to determine that per customer temp…"
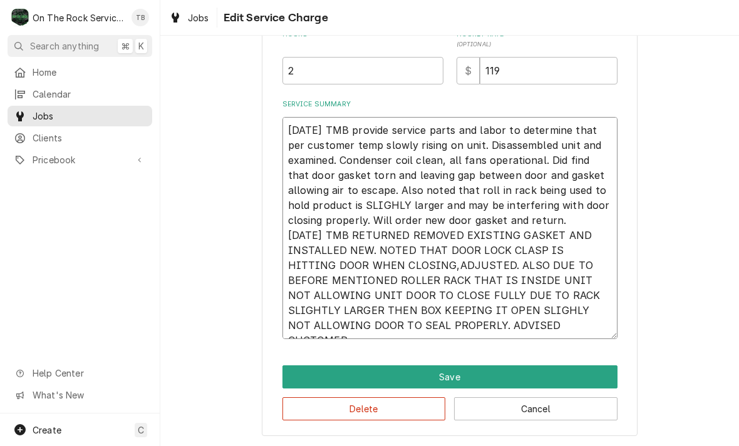
type textarea "x"
type textarea "7/10/25 TMB provide service parts and labor to determine that per customer temp…"
click at [589, 327] on textarea "7/10/25 TMB provide service parts and labor to determine that per customer temp…" at bounding box center [449, 228] width 335 height 222
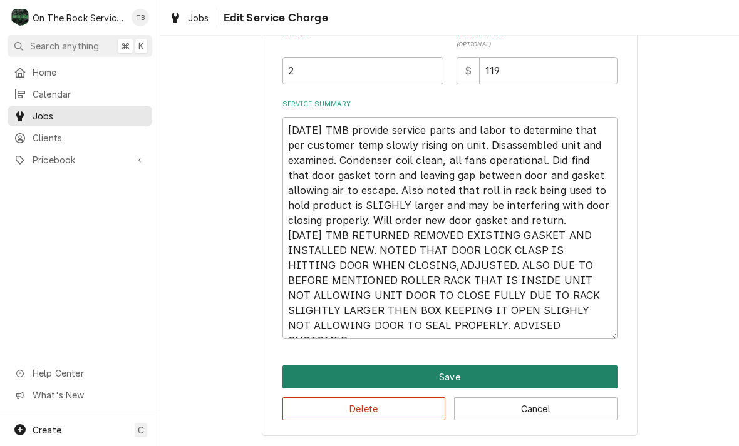
click at [446, 371] on button "Save" at bounding box center [449, 377] width 335 height 23
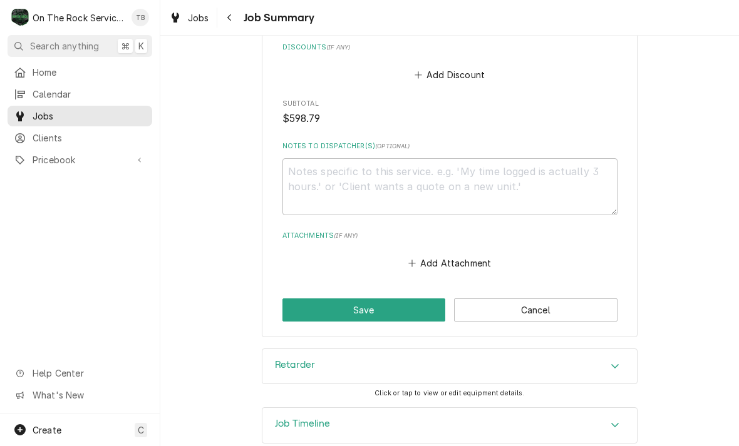
scroll to position [1298, 0]
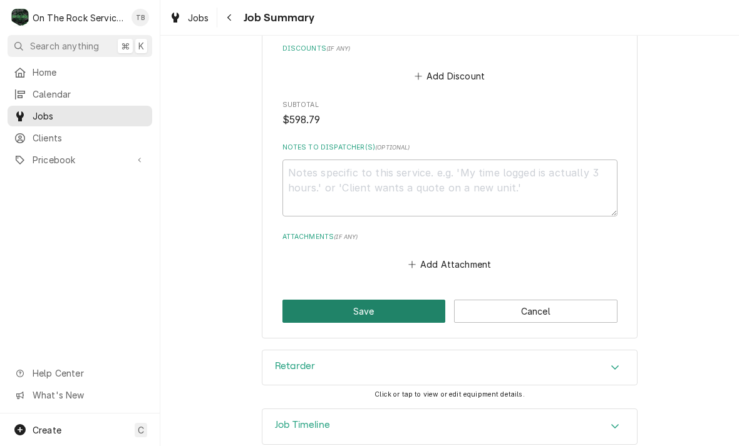
click at [379, 300] on button "Save" at bounding box center [363, 311] width 163 height 23
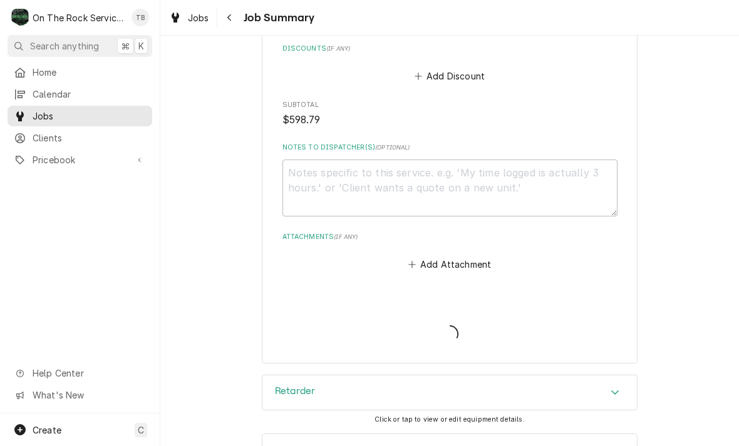
type textarea "x"
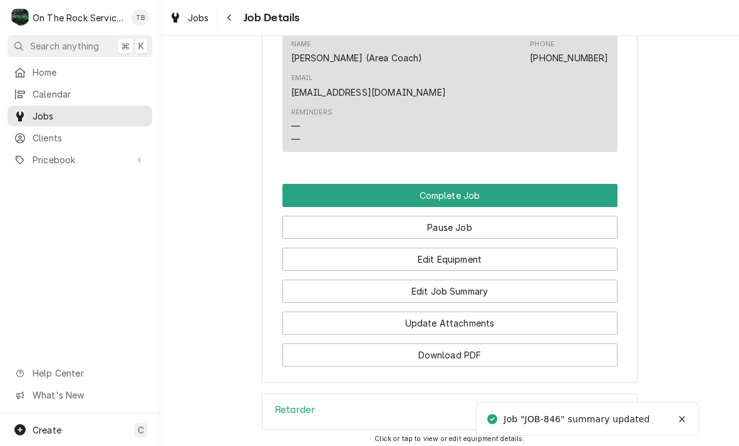
scroll to position [1281, 0]
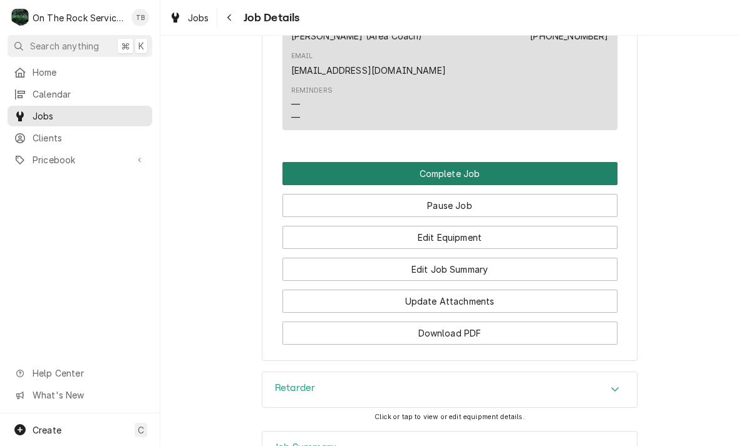
click at [469, 172] on button "Complete Job" at bounding box center [449, 173] width 335 height 23
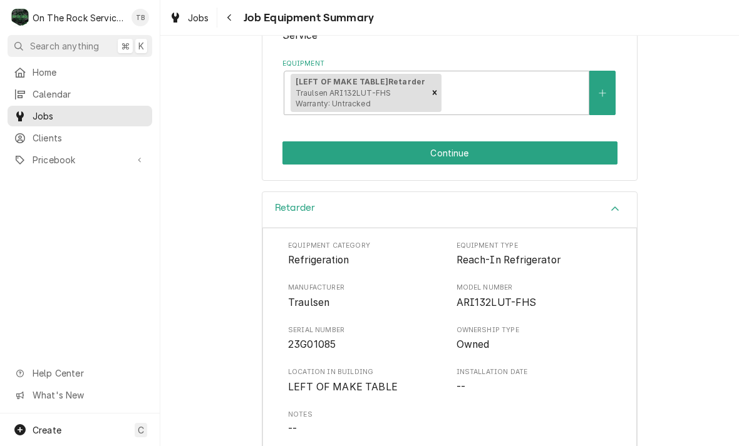
scroll to position [295, 0]
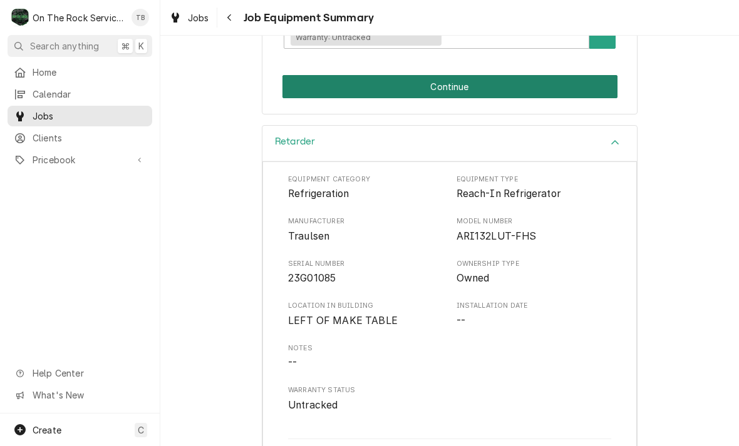
click at [468, 86] on button "Continue" at bounding box center [449, 86] width 335 height 23
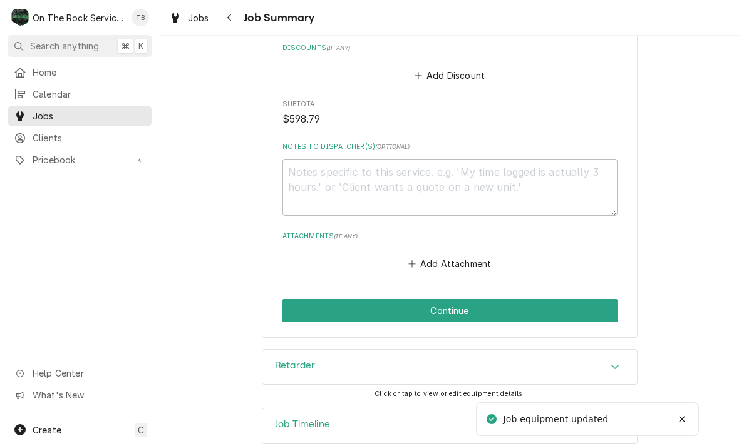
scroll to position [1298, 0]
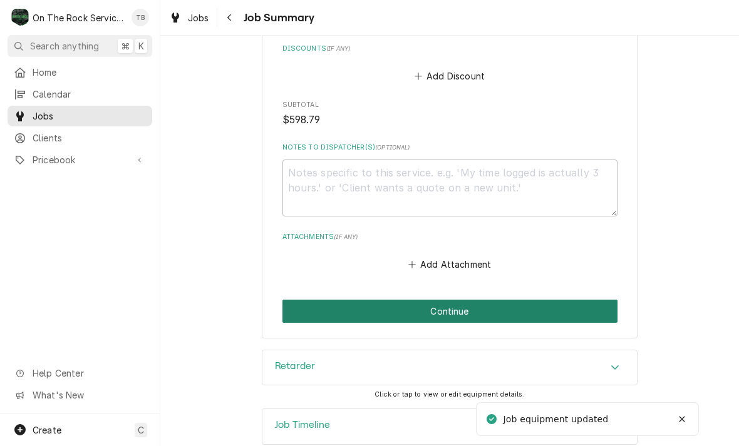
click at [455, 300] on button "Continue" at bounding box center [449, 311] width 335 height 23
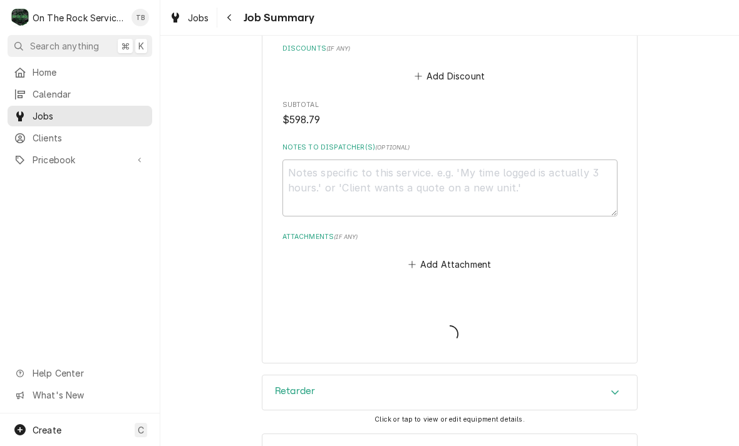
type textarea "x"
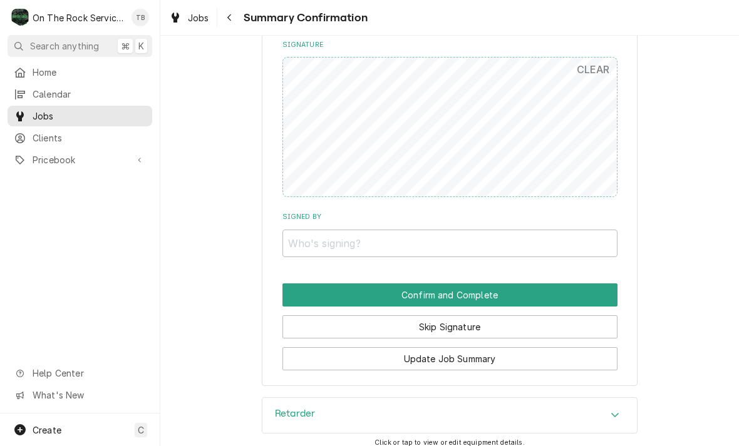
scroll to position [1127, 0]
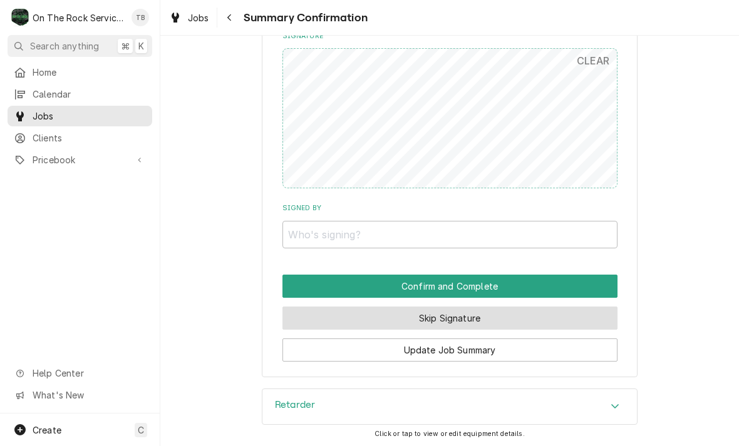
click at [465, 310] on button "Skip Signature" at bounding box center [449, 318] width 335 height 23
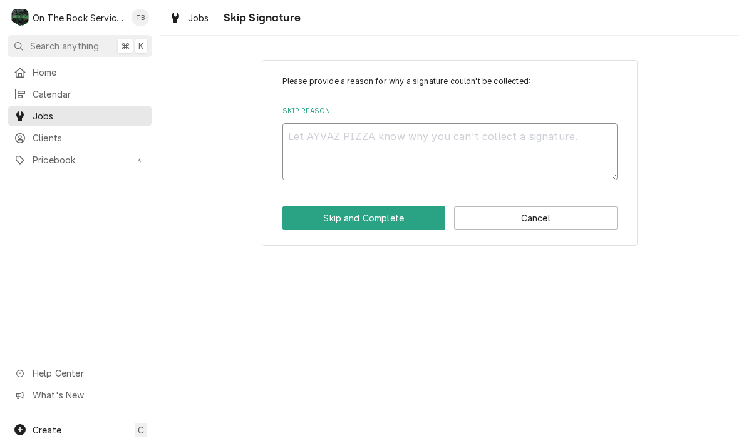
click at [375, 143] on textarea "Skip Reason" at bounding box center [449, 151] width 335 height 57
type textarea "x"
type textarea "S"
type textarea "x"
type textarea "SK"
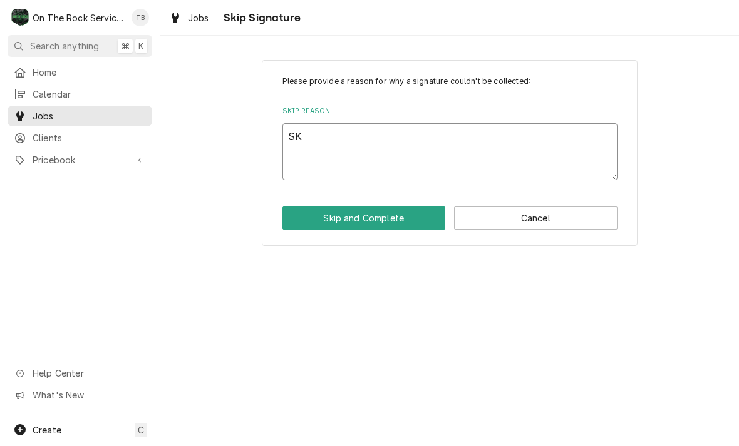
type textarea "x"
type textarea "SKI"
type textarea "x"
type textarea "SKIP"
click at [384, 213] on button "Skip and Complete" at bounding box center [363, 218] width 163 height 23
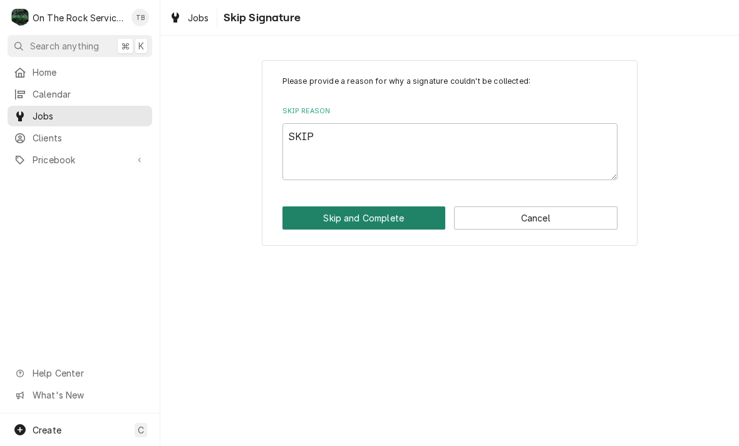
type textarea "x"
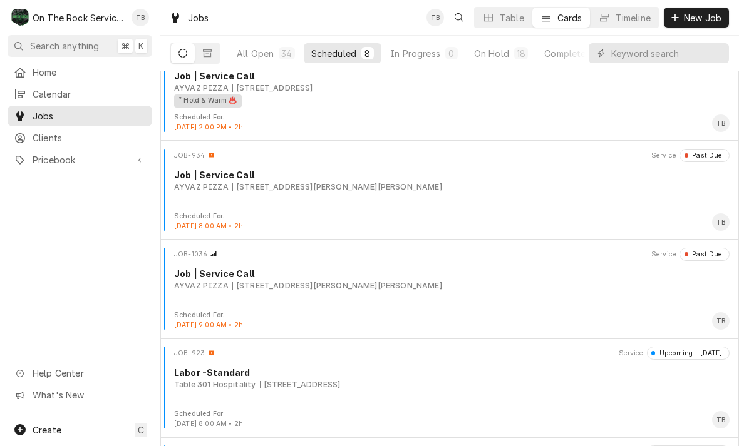
scroll to position [127, 0]
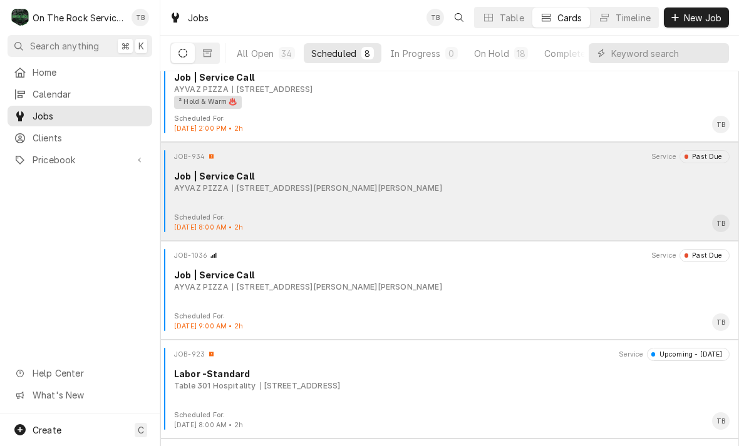
click at [535, 198] on div "JOB-934 Service Past Due Job | Service Call AYVAZ PIZZA 14249 Jones St, Lavonia…" at bounding box center [449, 181] width 568 height 63
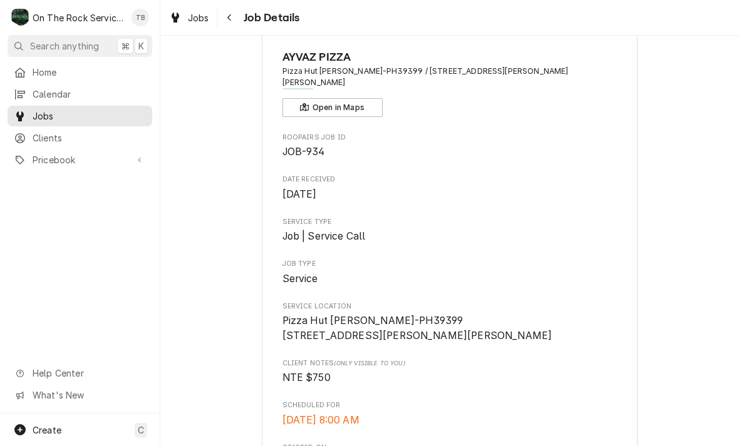
scroll to position [50, 0]
